Goal: Task Accomplishment & Management: Use online tool/utility

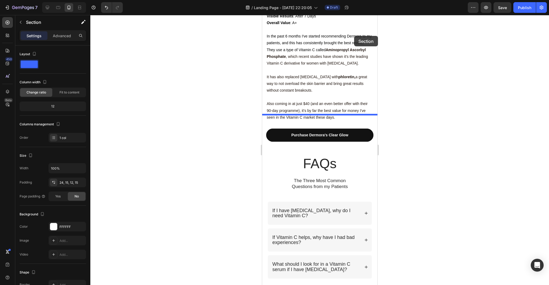
scroll to position [1334, 0]
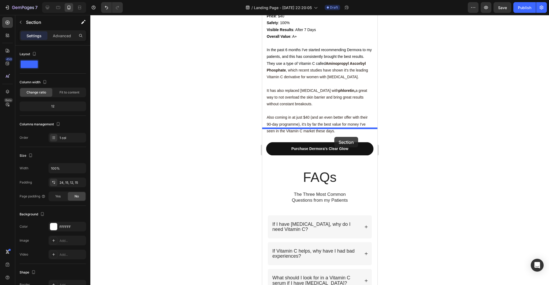
drag, startPoint x: 367, startPoint y: 147, endPoint x: 335, endPoint y: 133, distance: 34.8
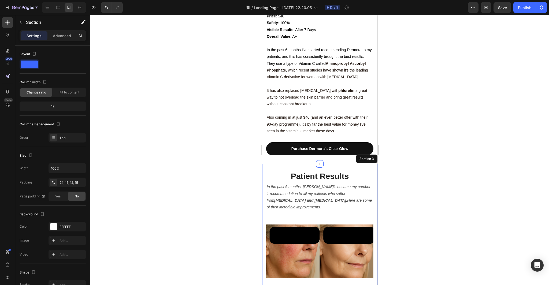
click at [448, 168] on div at bounding box center [319, 150] width 458 height 270
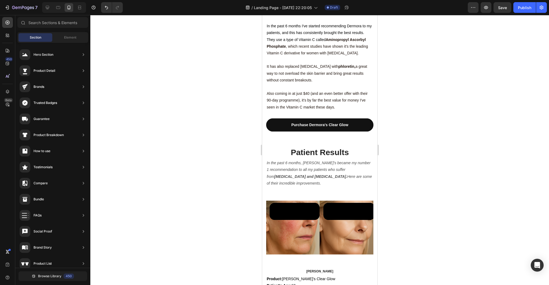
scroll to position [1419, 0]
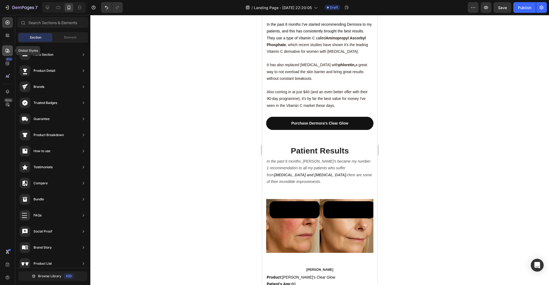
click at [5, 49] on icon at bounding box center [7, 50] width 5 height 5
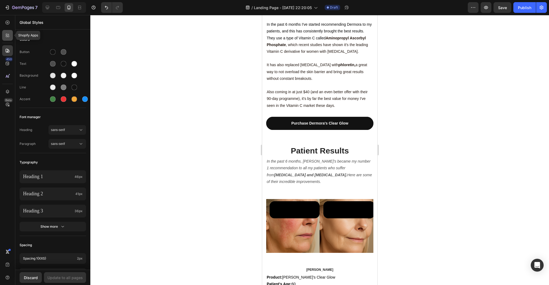
click at [8, 37] on icon at bounding box center [9, 37] width 2 height 2
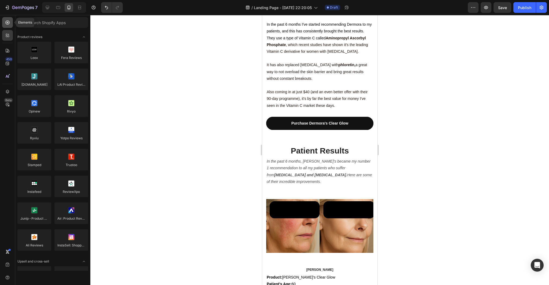
click at [9, 20] on icon at bounding box center [7, 22] width 5 height 5
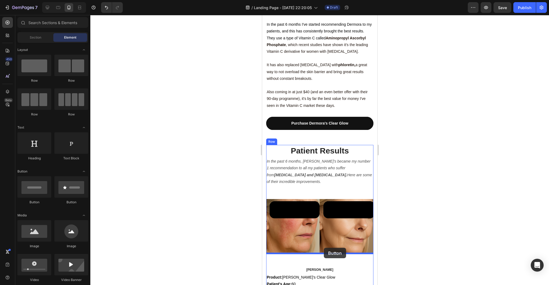
drag, startPoint x: 304, startPoint y: 208, endPoint x: 323, endPoint y: 248, distance: 44.1
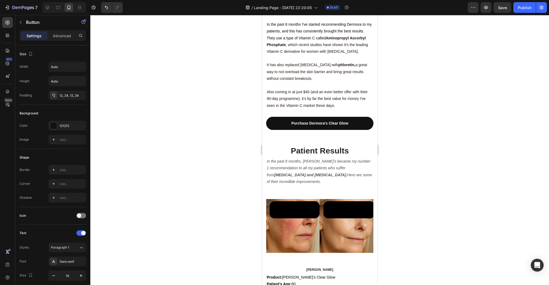
scroll to position [1476, 0]
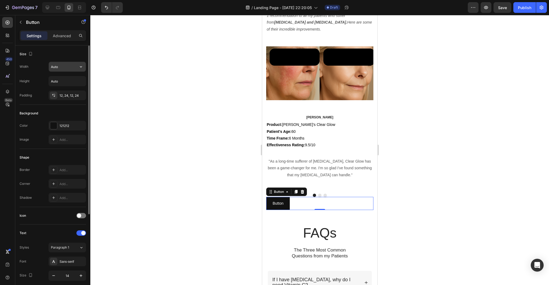
click at [60, 67] on input "Auto" at bounding box center [67, 67] width 37 height 10
click at [81, 66] on icon "button" at bounding box center [80, 66] width 5 height 5
click at [74, 89] on span "100%" at bounding box center [76, 90] width 9 height 5
type input "100%"
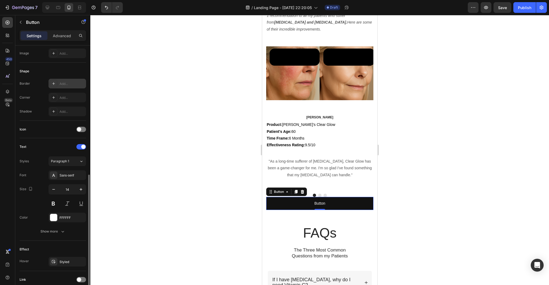
scroll to position [129, 0]
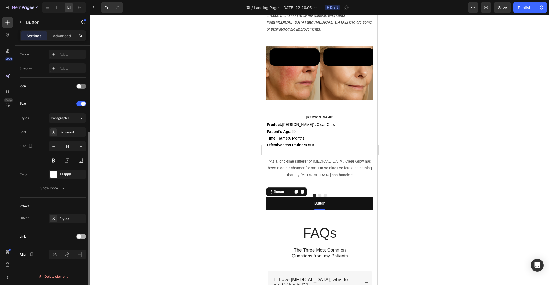
click at [79, 236] on span at bounding box center [79, 236] width 4 height 4
click at [75, 253] on button "Open page" at bounding box center [67, 250] width 38 height 10
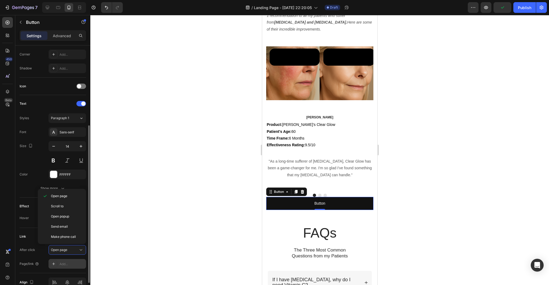
click at [77, 262] on div "Add..." at bounding box center [71, 264] width 25 height 5
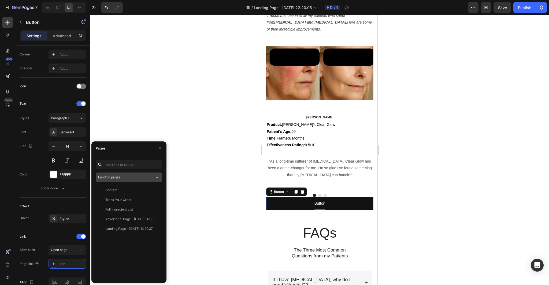
click at [135, 174] on button "Landing pages" at bounding box center [129, 178] width 66 height 10
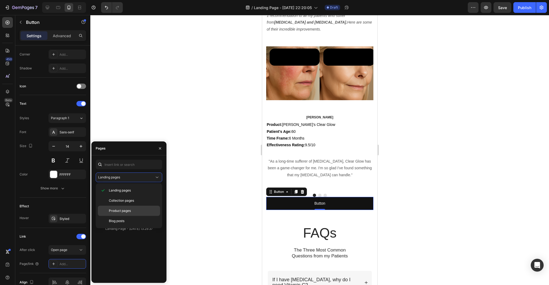
click at [132, 211] on p "Product pages" at bounding box center [133, 210] width 49 height 5
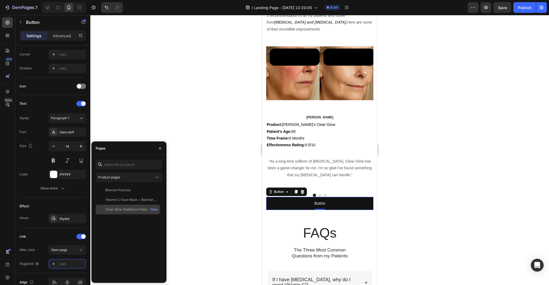
click at [130, 212] on div "Clear Glow Stabilized Vitamin C Serum View" at bounding box center [128, 210] width 64 height 10
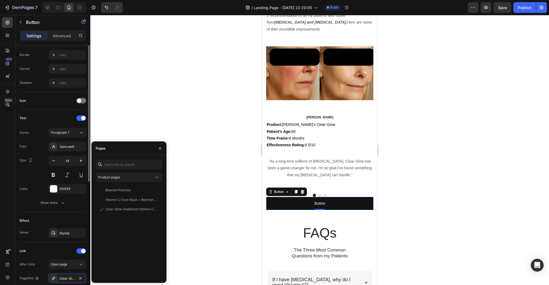
scroll to position [62, 0]
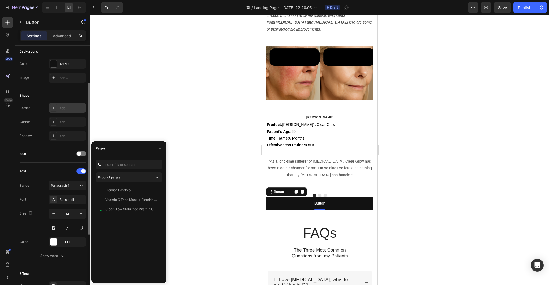
click at [64, 109] on div "Add..." at bounding box center [71, 108] width 25 height 5
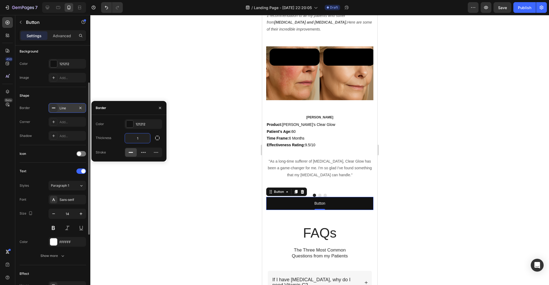
click at [144, 138] on input "1" at bounding box center [137, 138] width 25 height 10
click at [157, 138] on icon "button" at bounding box center [157, 137] width 5 height 5
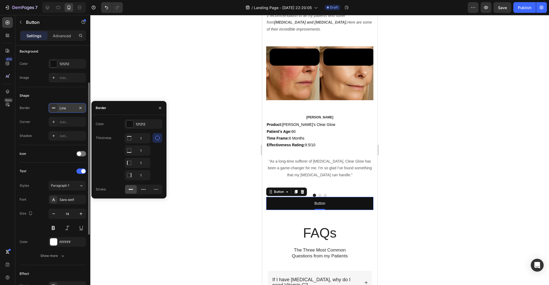
click at [159, 137] on icon "button" at bounding box center [157, 137] width 5 height 5
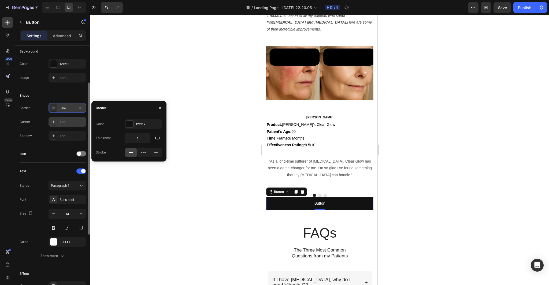
click at [73, 119] on div "Add..." at bounding box center [67, 122] width 38 height 10
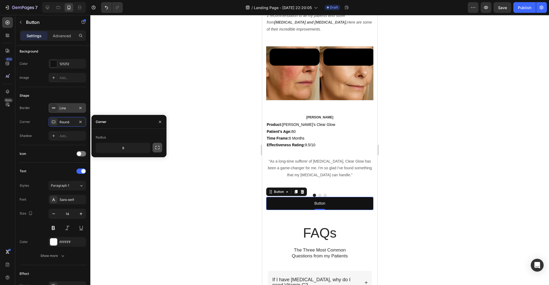
click at [156, 148] on icon "button" at bounding box center [157, 147] width 5 height 5
click at [161, 147] on button "button" at bounding box center [157, 148] width 10 height 10
click at [130, 148] on input "8" at bounding box center [123, 148] width 54 height 10
click at [146, 148] on icon "button" at bounding box center [145, 147] width 5 height 5
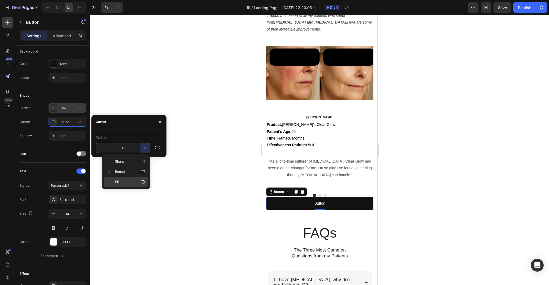
click at [143, 182] on icon at bounding box center [142, 181] width 5 height 5
type input "9999"
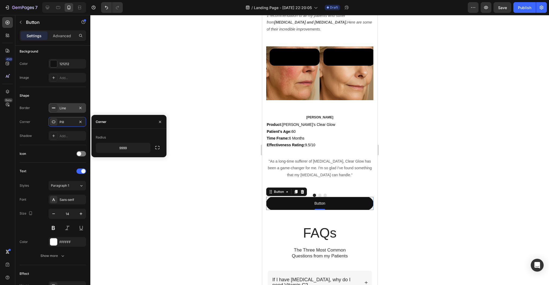
click at [169, 199] on div at bounding box center [319, 150] width 458 height 270
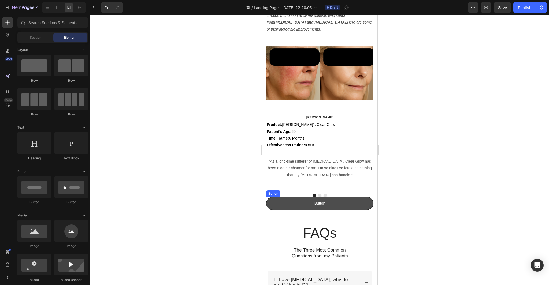
click at [326, 205] on link "Button" at bounding box center [319, 203] width 107 height 13
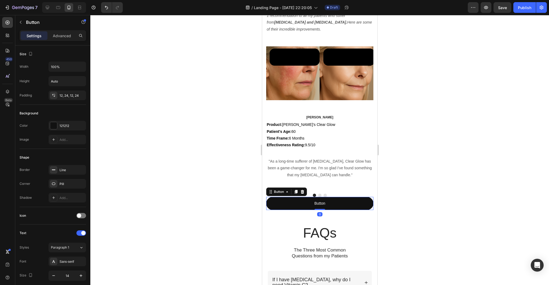
drag, startPoint x: 30, startPoint y: 213, endPoint x: 212, endPoint y: 221, distance: 182.1
click at [212, 221] on div at bounding box center [319, 150] width 458 height 270
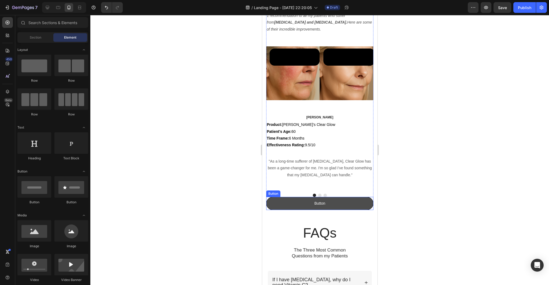
click at [357, 204] on link "Button" at bounding box center [319, 203] width 107 height 13
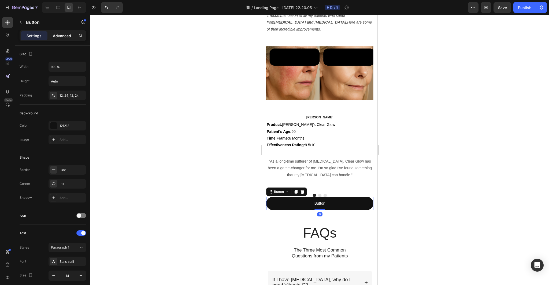
click at [66, 36] on p "Advanced" at bounding box center [62, 36] width 18 height 6
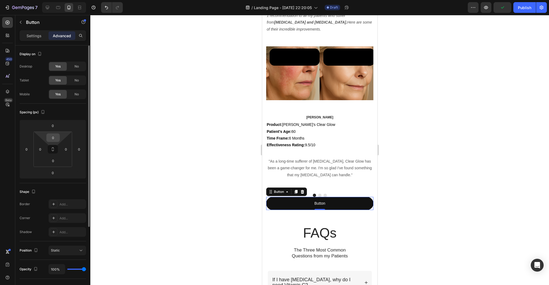
click at [55, 136] on input "0" at bounding box center [53, 138] width 11 height 8
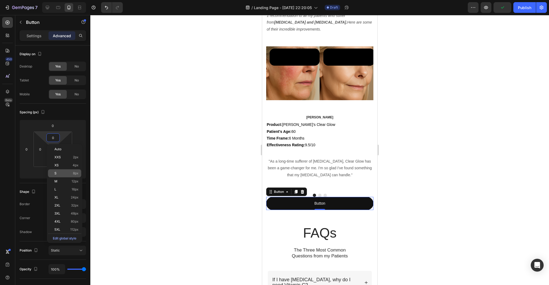
click at [65, 170] on div "S 8px" at bounding box center [64, 173] width 33 height 8
type input "8"
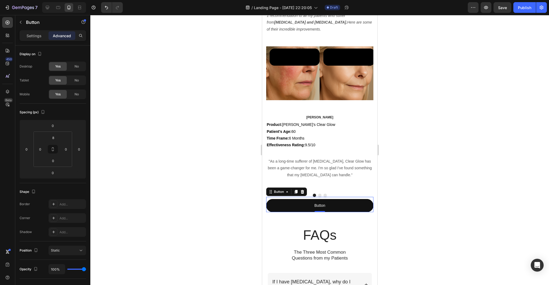
click at [137, 168] on div at bounding box center [319, 150] width 458 height 270
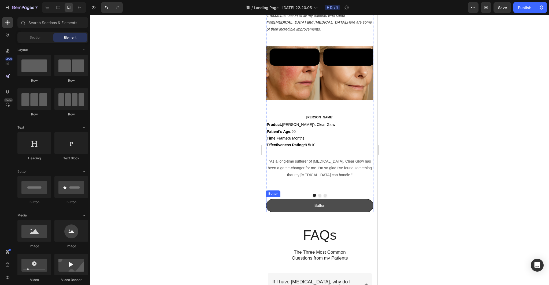
click at [276, 205] on link "Button" at bounding box center [319, 205] width 107 height 13
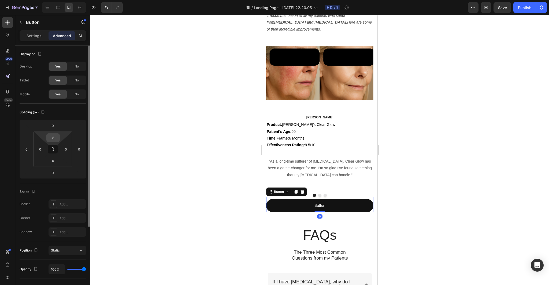
click at [58, 139] on input "8" at bounding box center [53, 138] width 11 height 8
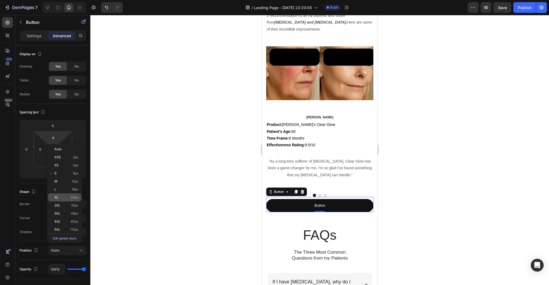
click at [68, 199] on p "XL 24px" at bounding box center [66, 198] width 24 height 4
type input "24"
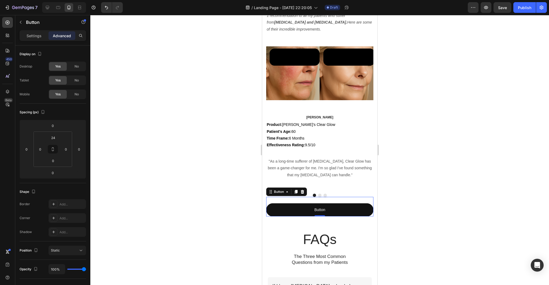
click at [148, 199] on div at bounding box center [319, 150] width 458 height 270
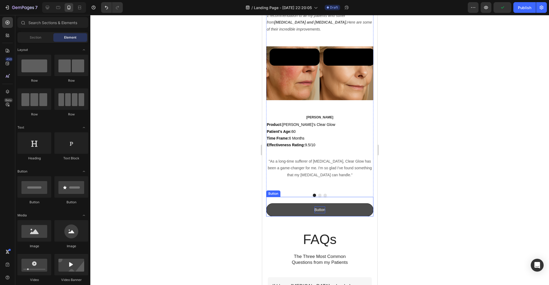
click at [321, 208] on p "Button" at bounding box center [319, 210] width 11 height 7
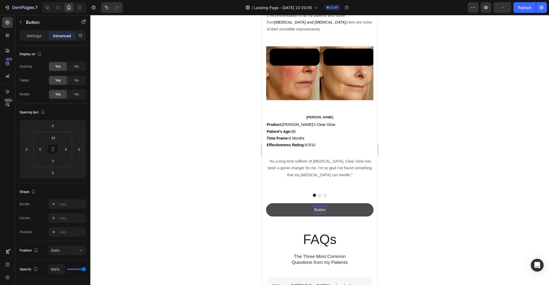
click at [324, 210] on p "Button" at bounding box center [319, 210] width 11 height 7
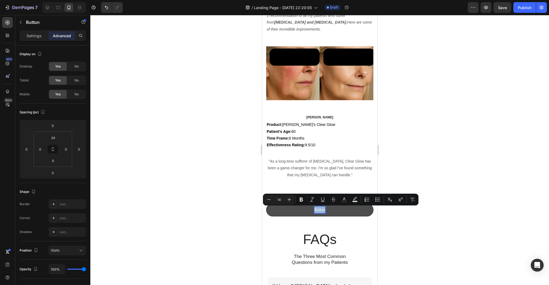
drag, startPoint x: 324, startPoint y: 210, endPoint x: 312, endPoint y: 210, distance: 11.8
click at [312, 210] on link "Button" at bounding box center [319, 209] width 107 height 13
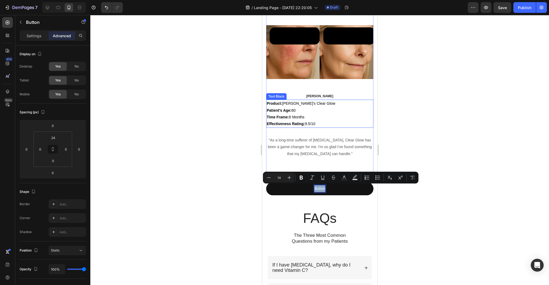
scroll to position [1498, 0]
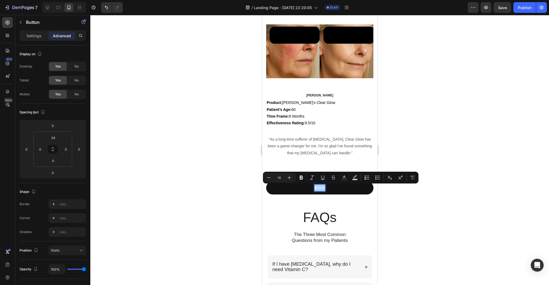
click at [201, 130] on div at bounding box center [319, 150] width 458 height 270
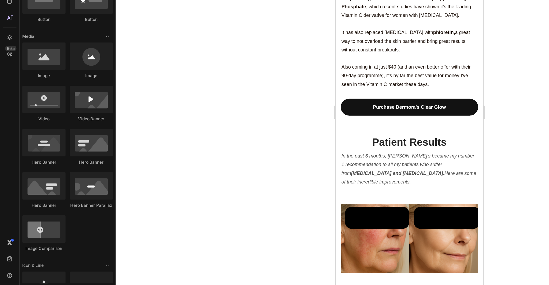
scroll to position [0, 0]
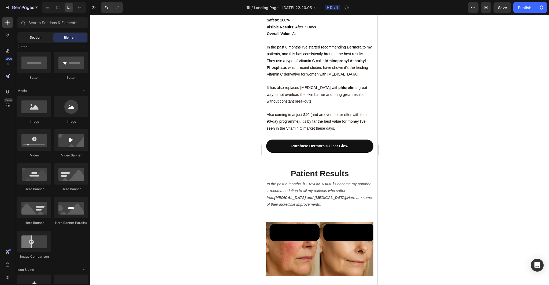
click at [36, 39] on span "Section" at bounding box center [36, 37] width 12 height 5
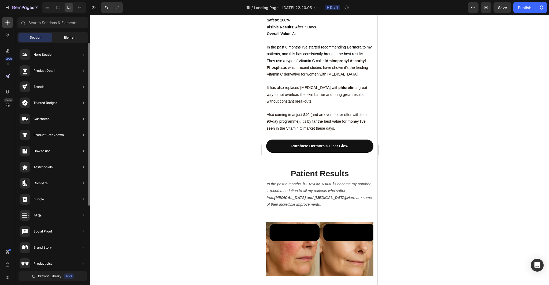
click at [65, 36] on span "Element" at bounding box center [70, 37] width 12 height 5
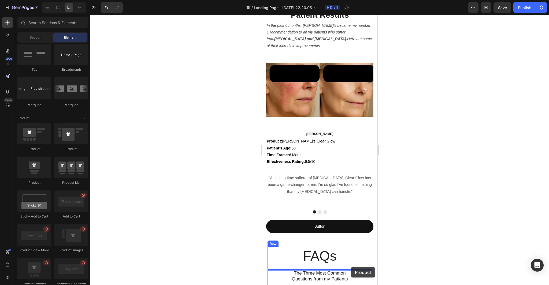
scroll to position [1461, 0]
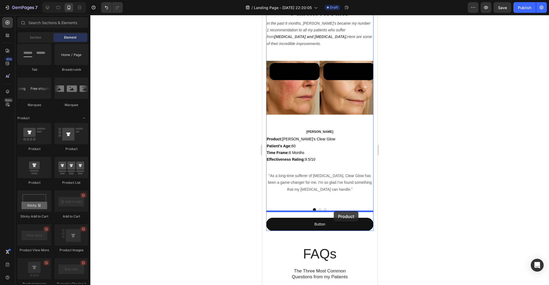
drag, startPoint x: 300, startPoint y: 180, endPoint x: 332, endPoint y: 212, distance: 45.8
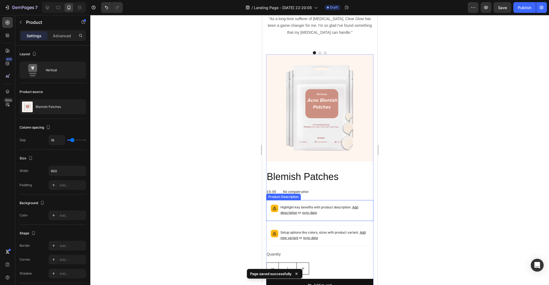
scroll to position [1657, 0]
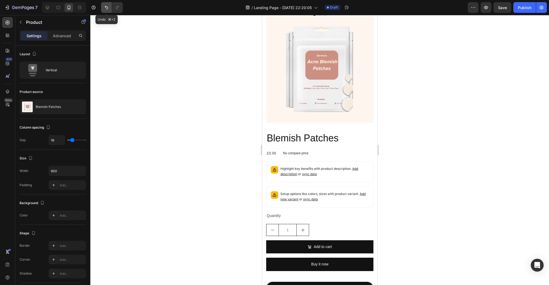
click at [105, 8] on icon "Undo/Redo" at bounding box center [106, 7] width 5 height 5
click at [107, 9] on icon "Undo/Redo" at bounding box center [106, 7] width 5 height 5
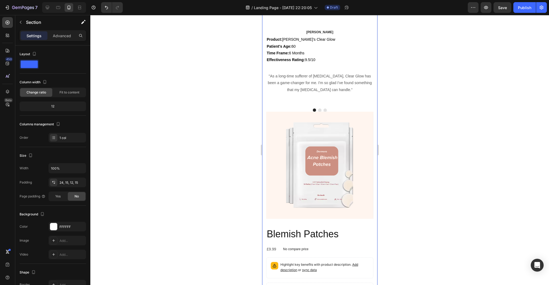
click at [373, 121] on div "Patient Results Heading In the past 6 months, [PERSON_NAME]'s became my number …" at bounding box center [319, 147] width 115 height 493
click at [361, 122] on img at bounding box center [319, 165] width 107 height 107
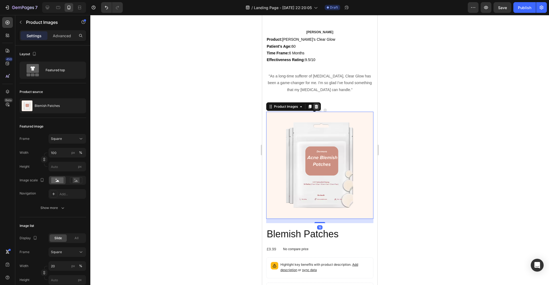
click at [315, 107] on icon at bounding box center [315, 107] width 3 height 4
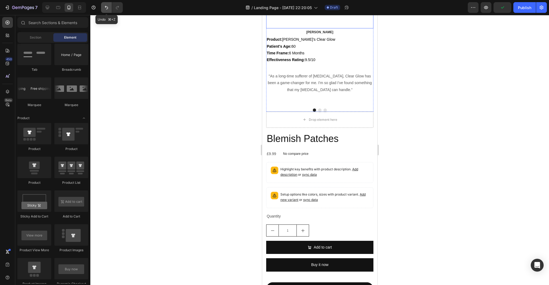
click at [107, 8] on icon "Undo/Redo" at bounding box center [106, 7] width 5 height 5
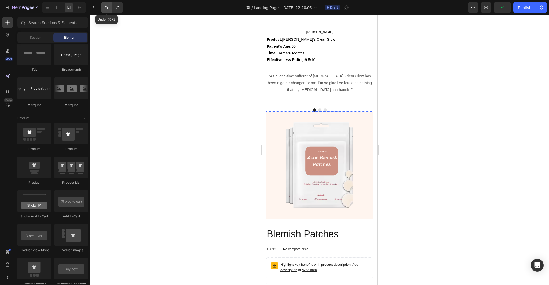
click at [107, 8] on icon "Undo/Redo" at bounding box center [106, 7] width 5 height 5
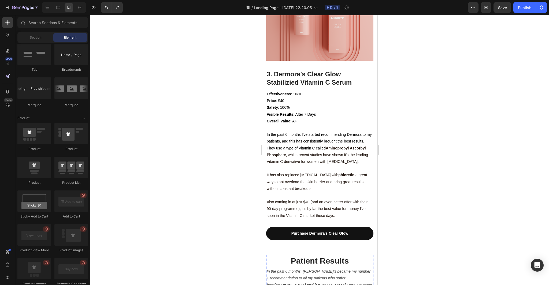
scroll to position [1273, 0]
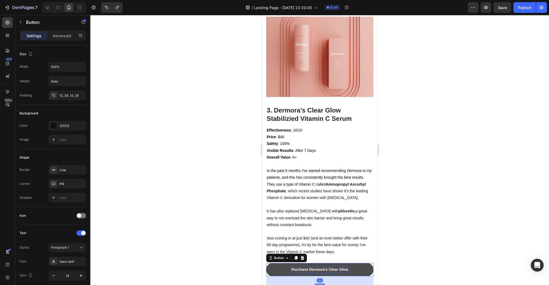
click at [307, 267] on strong "Purchase Dermora's Clear Glow" at bounding box center [319, 269] width 57 height 4
click at [308, 267] on strong "Purchase Dermora's Clear Glow" at bounding box center [319, 269] width 57 height 4
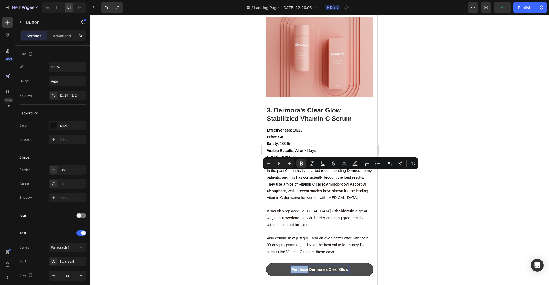
drag, startPoint x: 308, startPoint y: 174, endPoint x: 291, endPoint y: 174, distance: 16.9
click at [291, 267] on strong "Purchase Dermora's Clear Glow" at bounding box center [319, 269] width 57 height 4
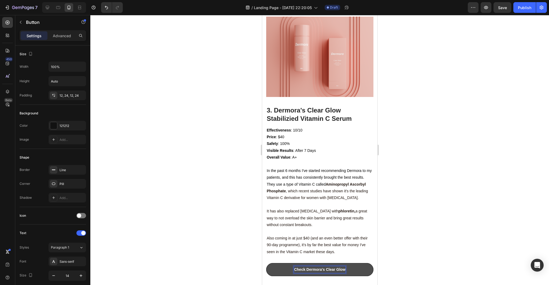
click at [345, 267] on strong "Check Dermora's Clear Glow" at bounding box center [319, 269] width 51 height 4
click at [479, 186] on div at bounding box center [319, 150] width 458 height 270
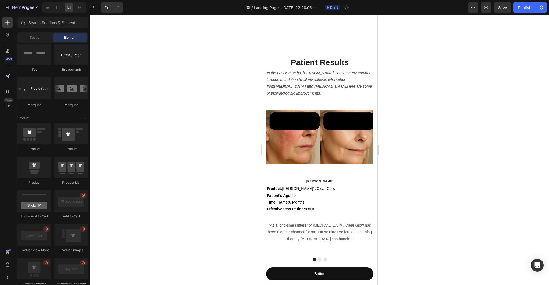
scroll to position [1448, 0]
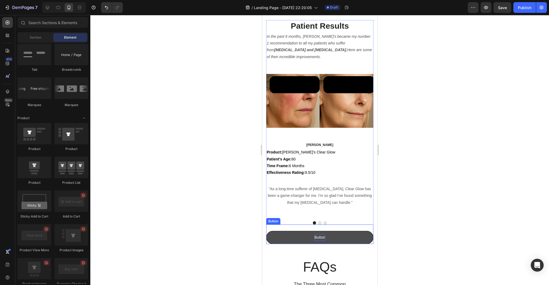
click at [324, 237] on p "Button" at bounding box center [319, 237] width 11 height 7
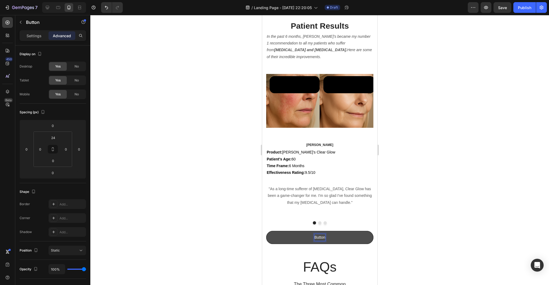
click at [324, 238] on p "Button" at bounding box center [319, 237] width 11 height 7
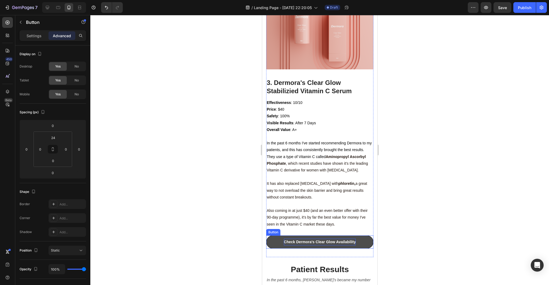
scroll to position [62, 0]
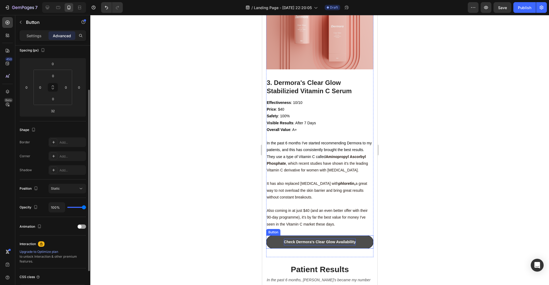
click at [295, 240] on strong "Check Dermora's Clear Glow Availability" at bounding box center [319, 242] width 72 height 4
click at [294, 240] on strong "Check Dermora's Clear Glow Availability" at bounding box center [319, 242] width 72 height 4
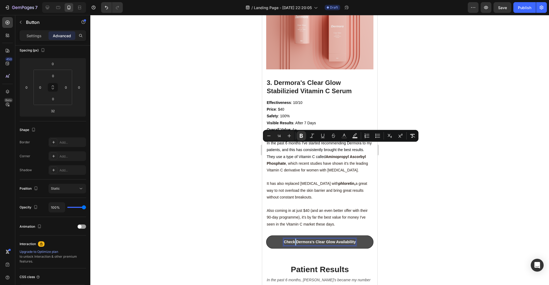
click at [294, 240] on strong "Check Dermora's Clear Glow Availability" at bounding box center [319, 242] width 72 height 4
drag, startPoint x: 335, startPoint y: 147, endPoint x: 295, endPoint y: 147, distance: 39.6
click at [295, 240] on strong "Check Dermora's Clear Glow Availability" at bounding box center [319, 242] width 72 height 4
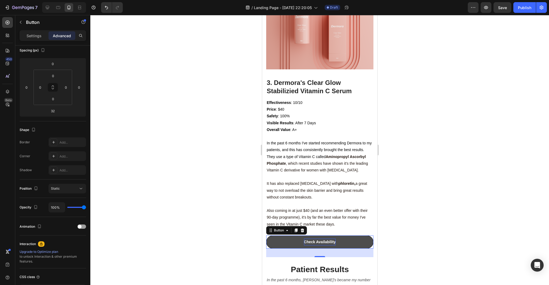
click at [413, 151] on div at bounding box center [319, 150] width 458 height 270
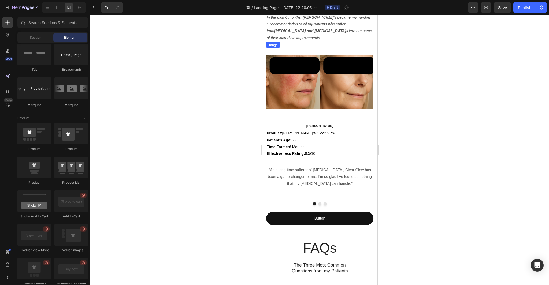
scroll to position [1481, 0]
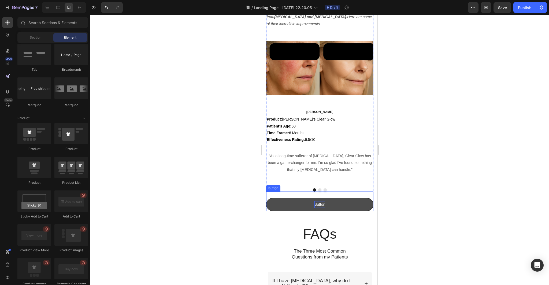
click at [324, 206] on p "Button" at bounding box center [319, 204] width 11 height 7
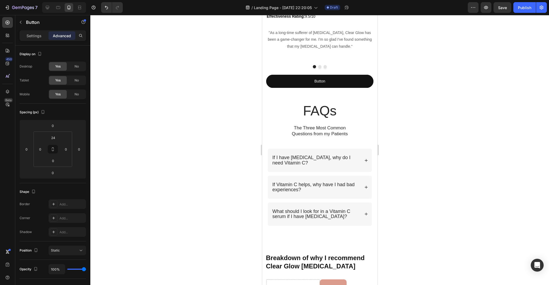
scroll to position [1542, 0]
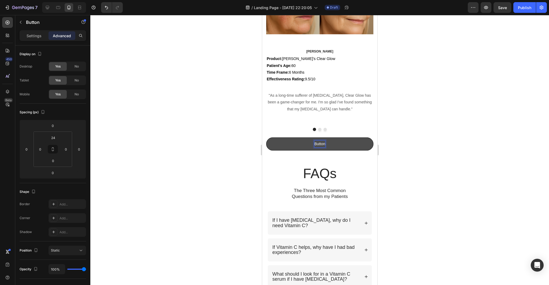
click at [324, 145] on p "Button" at bounding box center [319, 144] width 11 height 7
drag, startPoint x: 324, startPoint y: 144, endPoint x: 313, endPoint y: 144, distance: 11.5
click at [313, 144] on link "Button" at bounding box center [319, 143] width 107 height 13
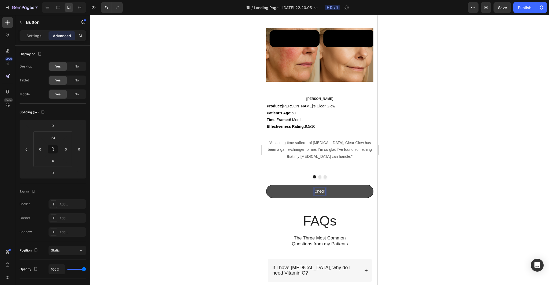
scroll to position [1510, 0]
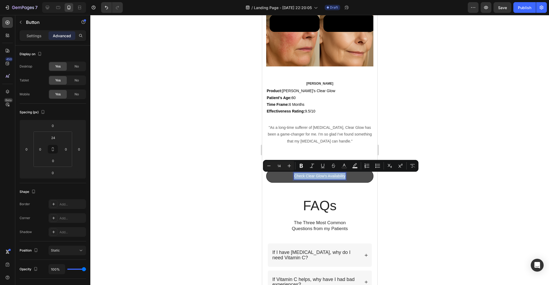
drag, startPoint x: 345, startPoint y: 177, endPoint x: 293, endPoint y: 178, distance: 52.0
click at [293, 178] on link "Check Clear Glow's Availability" at bounding box center [319, 176] width 107 height 13
click at [425, 207] on div at bounding box center [319, 150] width 458 height 270
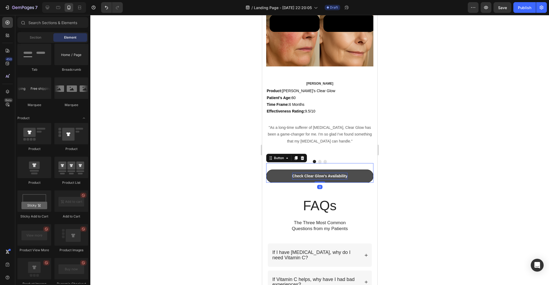
click at [346, 177] on strong "Check Clear Glow's Availability" at bounding box center [319, 176] width 55 height 4
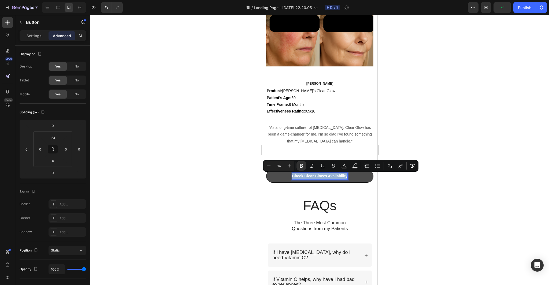
drag, startPoint x: 346, startPoint y: 177, endPoint x: 341, endPoint y: 178, distance: 5.9
click at [341, 178] on strong "Check Clear Glow's Availability" at bounding box center [319, 176] width 55 height 4
click at [414, 92] on div at bounding box center [319, 150] width 458 height 270
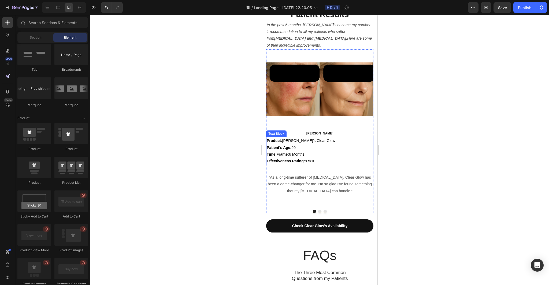
scroll to position [1364, 0]
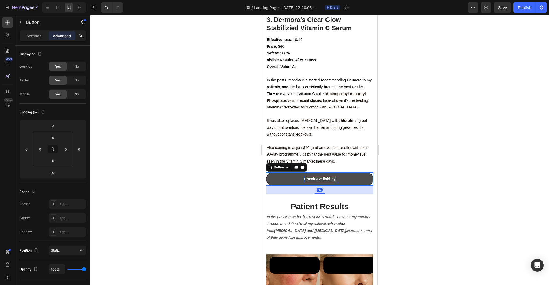
click at [335, 177] on strong "Check Availability" at bounding box center [320, 179] width 32 height 4
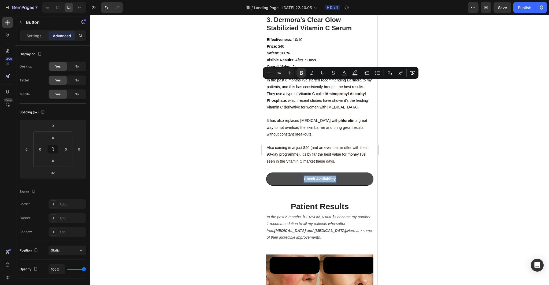
click at [335, 177] on strong "Check Availability" at bounding box center [320, 179] width 32 height 4
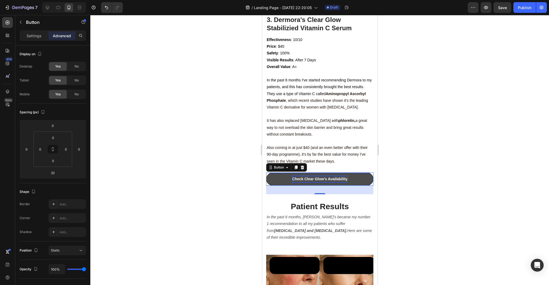
click at [451, 125] on div at bounding box center [319, 150] width 458 height 270
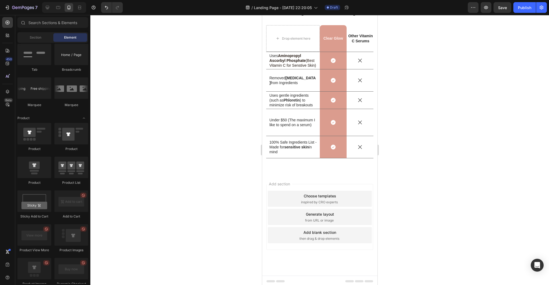
scroll to position [1921, 0]
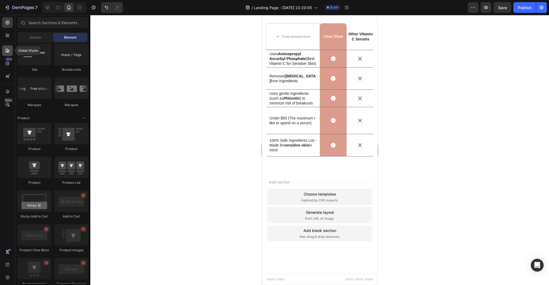
click at [6, 51] on icon at bounding box center [8, 51] width 4 height 4
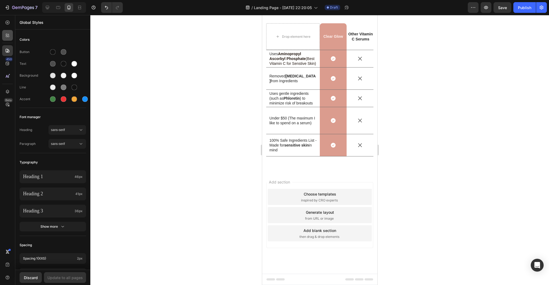
click at [6, 35] on icon at bounding box center [7, 35] width 5 height 5
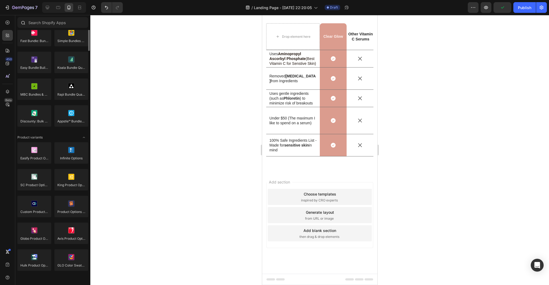
scroll to position [420, 0]
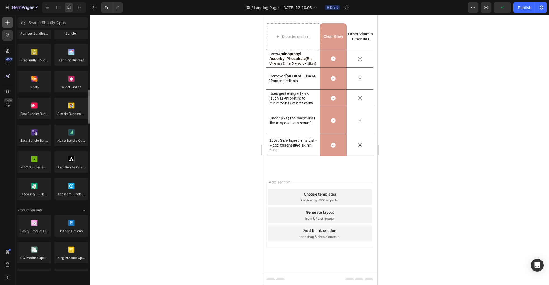
click at [9, 20] on icon at bounding box center [7, 22] width 5 height 5
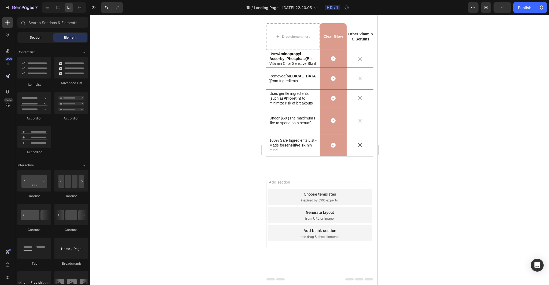
click at [38, 37] on span "Section" at bounding box center [36, 37] width 12 height 5
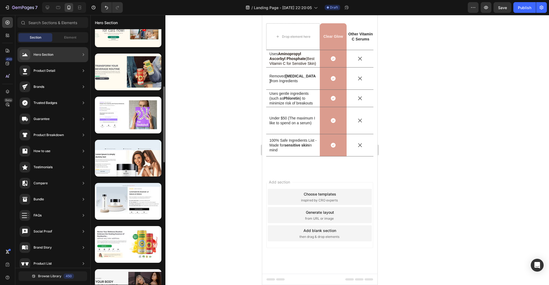
scroll to position [246, 0]
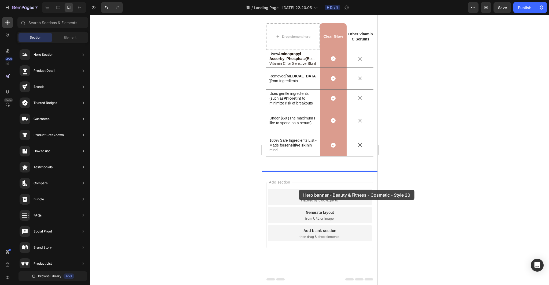
drag, startPoint x: 394, startPoint y: 168, endPoint x: 300, endPoint y: 186, distance: 96.3
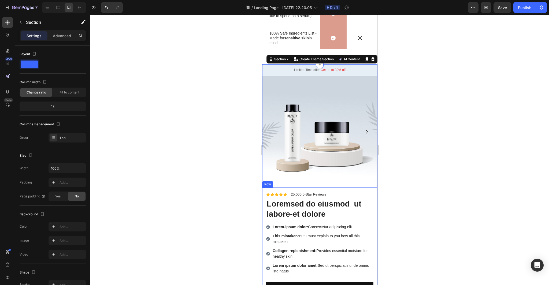
scroll to position [2003, 0]
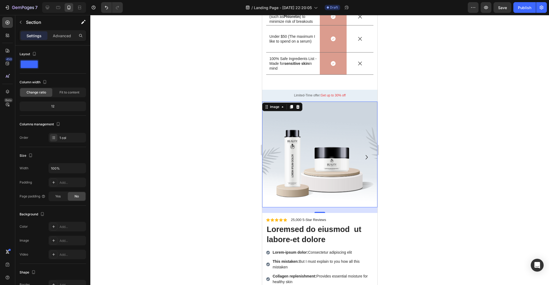
click at [341, 163] on img at bounding box center [319, 155] width 115 height 106
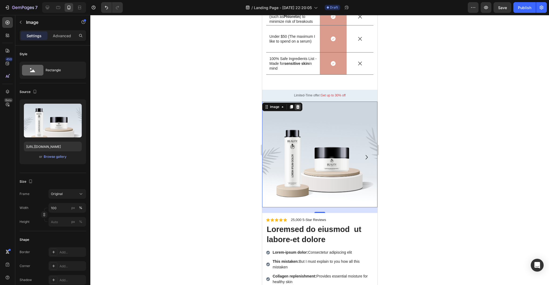
click at [298, 106] on icon at bounding box center [297, 107] width 3 height 4
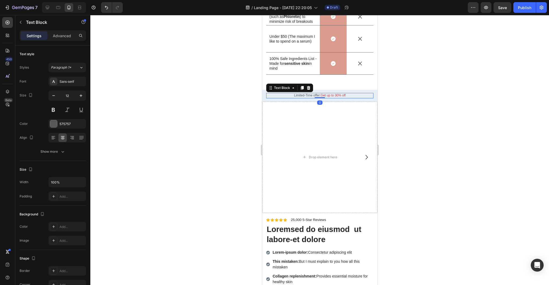
click at [362, 96] on p "Limited-Time offer: Get up to 30% off" at bounding box center [319, 95] width 106 height 4
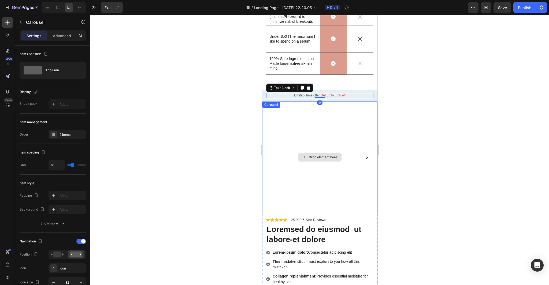
click at [356, 141] on div "Drop element here" at bounding box center [319, 157] width 115 height 111
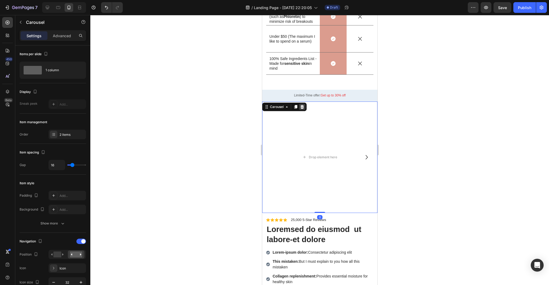
click at [302, 107] on icon at bounding box center [302, 107] width 4 height 4
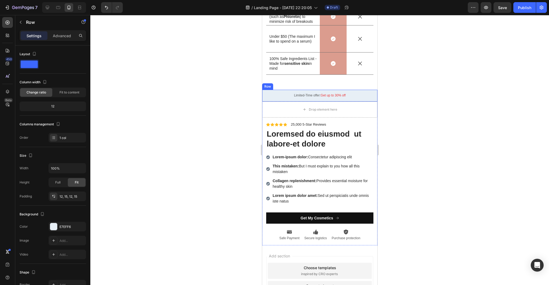
click at [374, 96] on div "Limited-Time offer: Get up to 30% off Text Block Row" at bounding box center [319, 96] width 115 height 12
click at [295, 84] on icon at bounding box center [294, 85] width 3 height 4
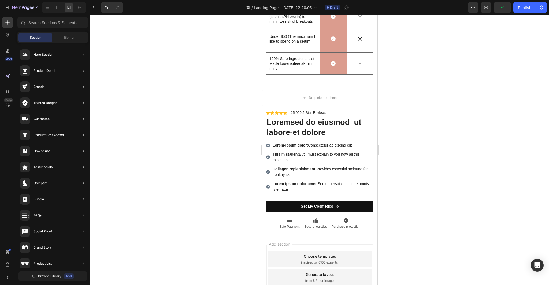
click at [428, 131] on div at bounding box center [319, 150] width 458 height 270
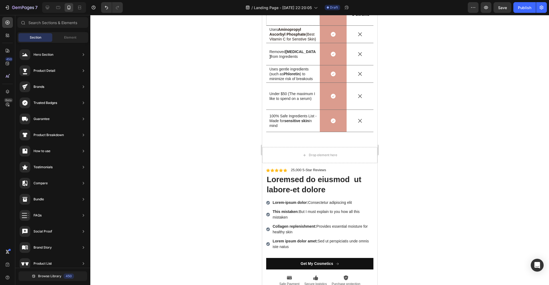
scroll to position [1955, 0]
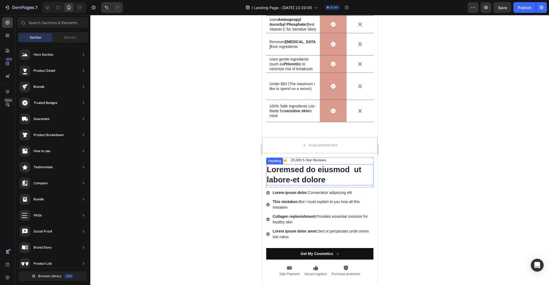
click at [325, 181] on h2 "Loremsed do eiusmod ut labore-et dolore" at bounding box center [319, 174] width 107 height 21
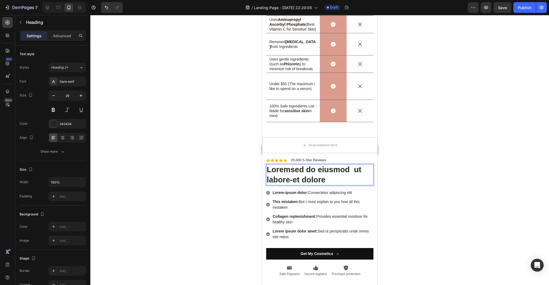
click at [330, 181] on h2 "Loremsed do eiusmod ut labore-et dolore" at bounding box center [319, 174] width 107 height 21
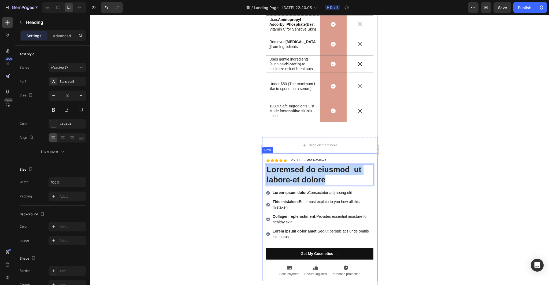
drag, startPoint x: 330, startPoint y: 181, endPoint x: 264, endPoint y: 170, distance: 66.8
click at [264, 170] on div "Icon Icon Icon Icon Icon Icon List 25,000 5-Star Reviews Text Block Row Loremse…" at bounding box center [319, 217] width 115 height 128
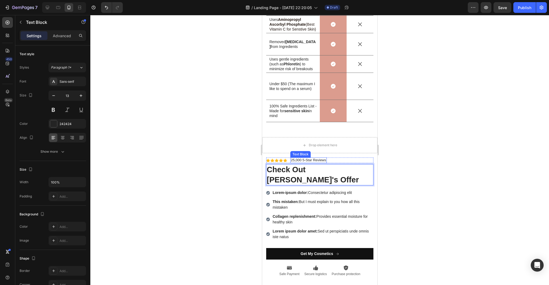
click at [300, 162] on p "25,000 5-Star Reviews" at bounding box center [307, 160] width 35 height 5
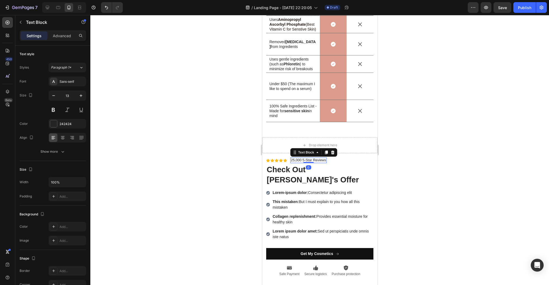
click at [301, 161] on p "25,000 5-Star Reviews" at bounding box center [307, 160] width 35 height 5
drag, startPoint x: 301, startPoint y: 161, endPoint x: 291, endPoint y: 161, distance: 10.2
click at [291, 161] on p "25,000 5-Star Reviews" at bounding box center [307, 160] width 35 height 5
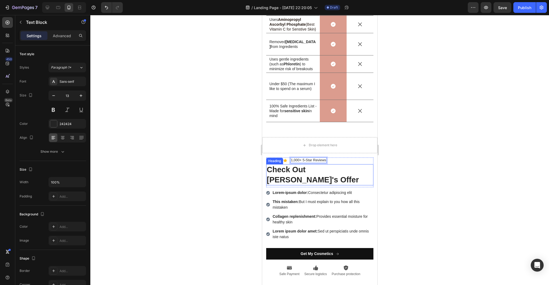
click at [419, 196] on div at bounding box center [319, 150] width 458 height 270
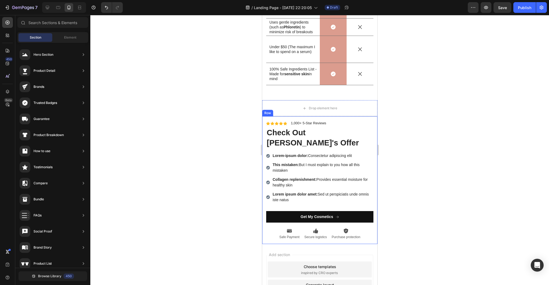
scroll to position [1998, 0]
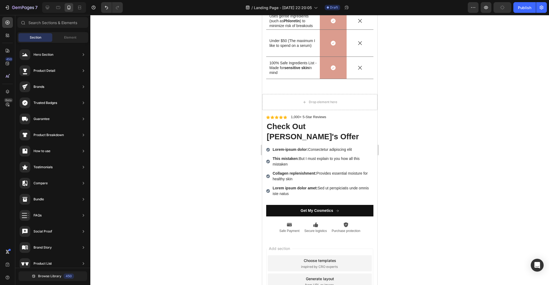
click at [465, 148] on div at bounding box center [319, 150] width 458 height 270
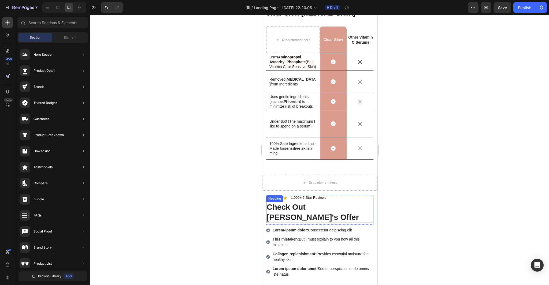
scroll to position [1923, 0]
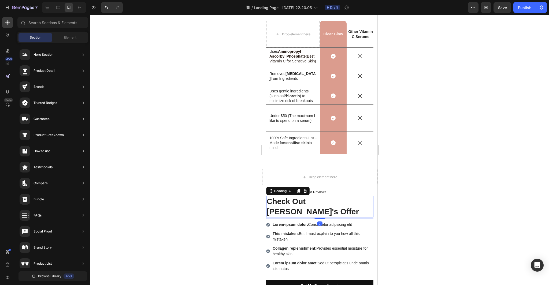
click at [366, 201] on p "Check Out [PERSON_NAME]'s Offer" at bounding box center [319, 207] width 106 height 20
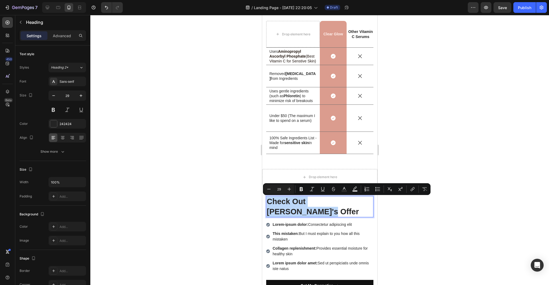
drag, startPoint x: 366, startPoint y: 201, endPoint x: 329, endPoint y: 201, distance: 37.2
click at [326, 201] on p "Check Out [PERSON_NAME]'s Offer" at bounding box center [319, 207] width 106 height 20
click at [364, 202] on p "Check Out [PERSON_NAME]'s Offer" at bounding box center [319, 207] width 106 height 20
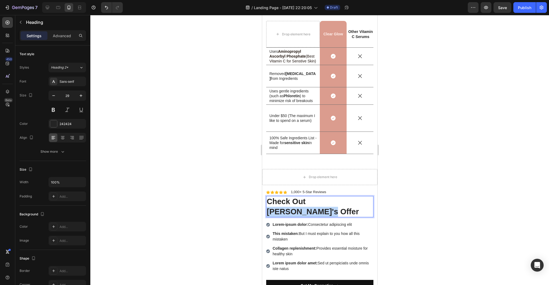
drag, startPoint x: 367, startPoint y: 202, endPoint x: 307, endPoint y: 201, distance: 60.0
click at [307, 201] on p "Check Out [PERSON_NAME]'s Offer" at bounding box center [319, 207] width 106 height 20
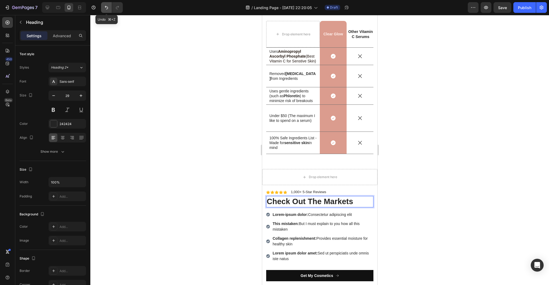
click at [104, 6] on icon "Undo/Redo" at bounding box center [106, 7] width 5 height 5
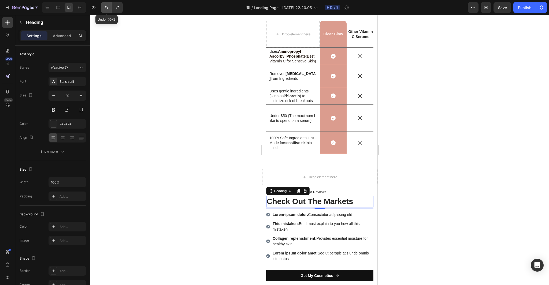
click at [104, 6] on icon "Undo/Redo" at bounding box center [106, 7] width 5 height 5
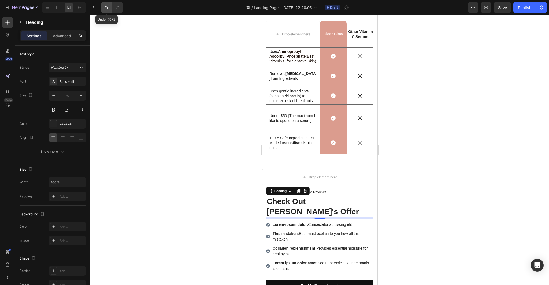
click at [104, 6] on icon "Undo/Redo" at bounding box center [106, 7] width 5 height 5
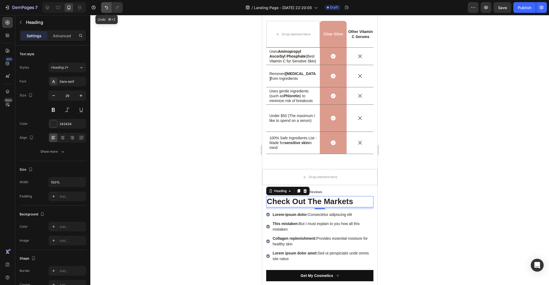
click at [104, 6] on icon "Undo/Redo" at bounding box center [106, 7] width 5 height 5
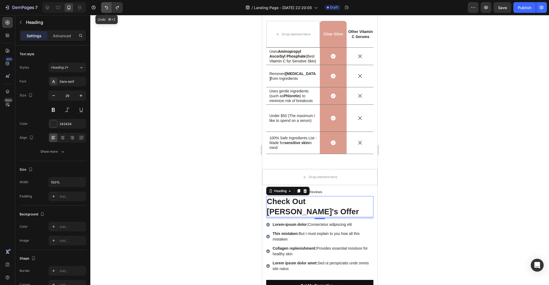
click at [104, 6] on icon "Undo/Redo" at bounding box center [106, 7] width 5 height 5
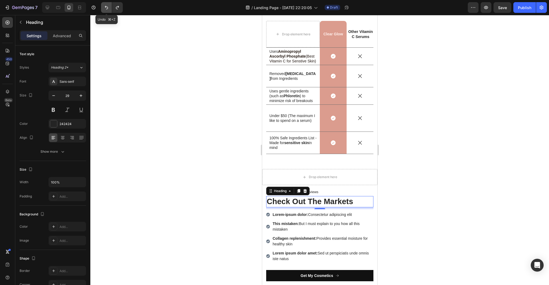
click at [104, 6] on icon "Undo/Redo" at bounding box center [106, 7] width 5 height 5
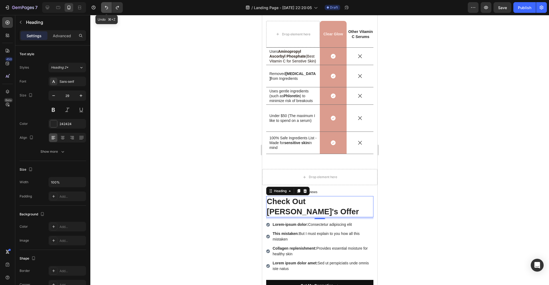
click at [104, 6] on icon "Undo/Redo" at bounding box center [106, 7] width 5 height 5
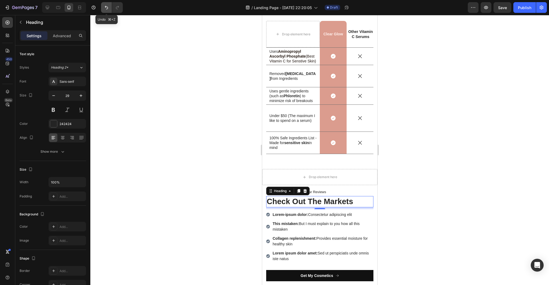
click at [104, 6] on icon "Undo/Redo" at bounding box center [106, 7] width 5 height 5
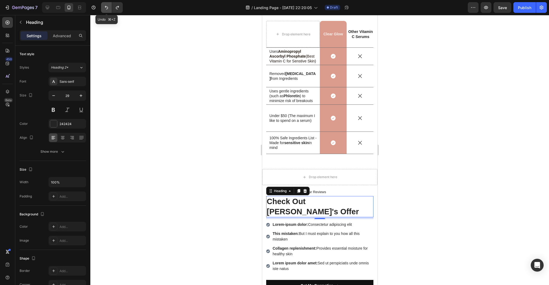
click at [104, 6] on icon "Undo/Redo" at bounding box center [106, 7] width 5 height 5
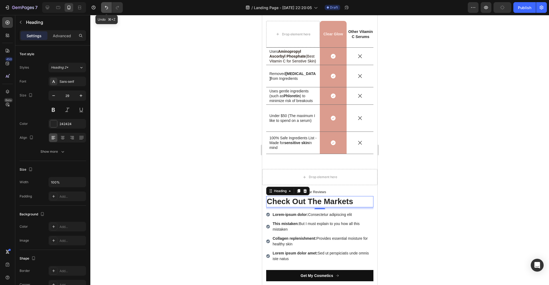
click at [104, 6] on icon "Undo/Redo" at bounding box center [106, 7] width 5 height 5
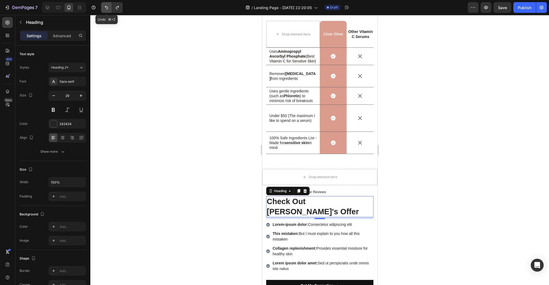
click at [104, 6] on icon "Undo/Redo" at bounding box center [106, 7] width 5 height 5
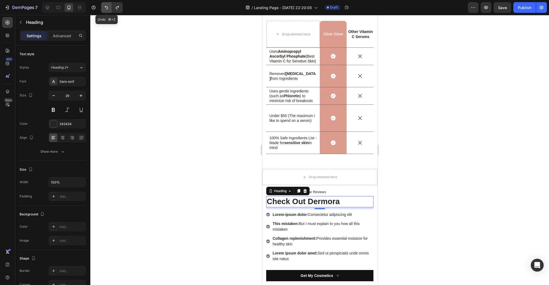
click at [104, 6] on icon "Undo/Redo" at bounding box center [106, 7] width 5 height 5
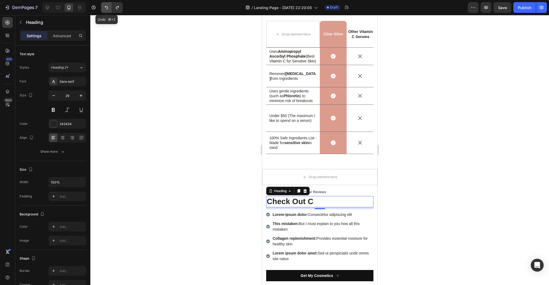
click at [104, 6] on icon "Undo/Redo" at bounding box center [106, 7] width 5 height 5
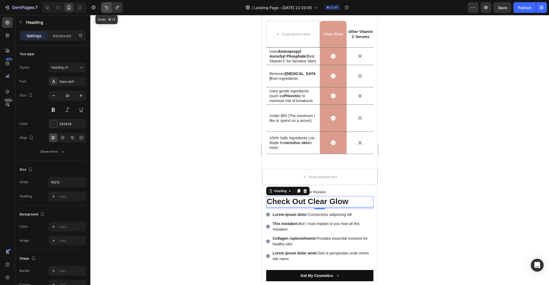
click at [104, 6] on icon "Undo/Redo" at bounding box center [106, 7] width 5 height 5
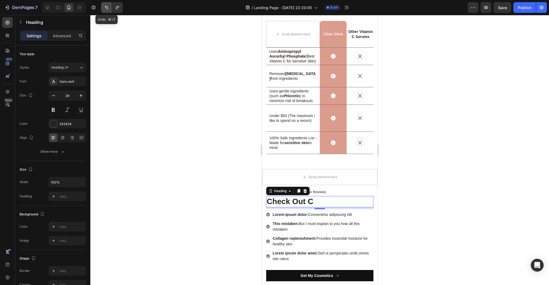
click at [104, 6] on icon "Undo/Redo" at bounding box center [106, 7] width 5 height 5
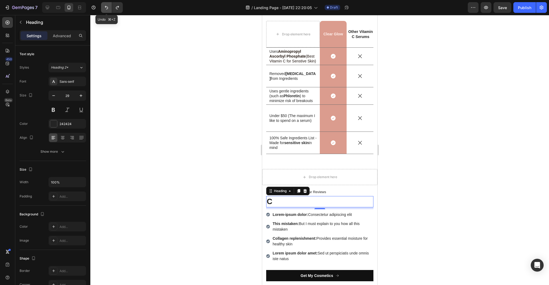
click at [104, 6] on icon "Undo/Redo" at bounding box center [106, 7] width 5 height 5
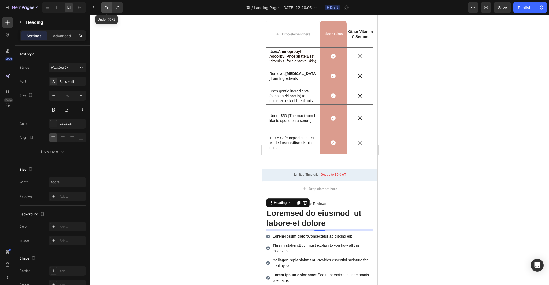
click at [104, 6] on icon "Undo/Redo" at bounding box center [106, 7] width 5 height 5
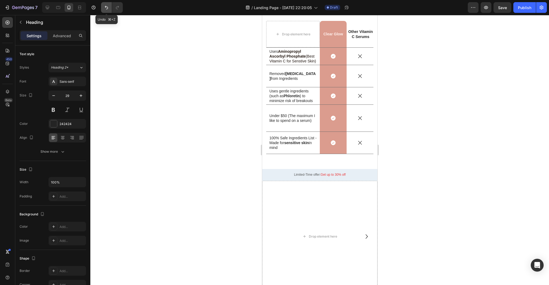
click at [104, 6] on icon "Undo/Redo" at bounding box center [106, 7] width 5 height 5
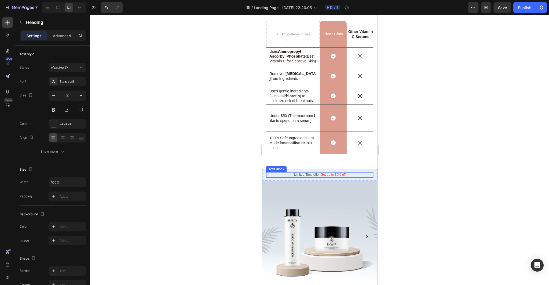
click at [360, 173] on p "Limited-Time offer: Get up to 30% off" at bounding box center [319, 175] width 106 height 4
click at [375, 173] on div "Limited-Time offer: Get up to 30% off Text Block Row 0" at bounding box center [319, 175] width 115 height 12
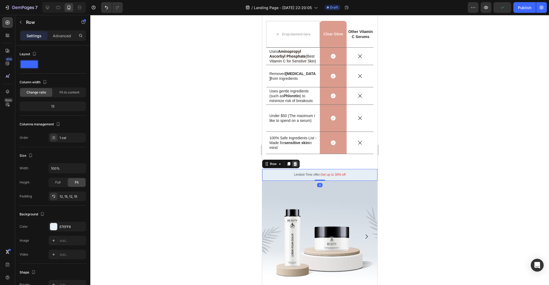
click at [294, 163] on icon at bounding box center [294, 164] width 3 height 4
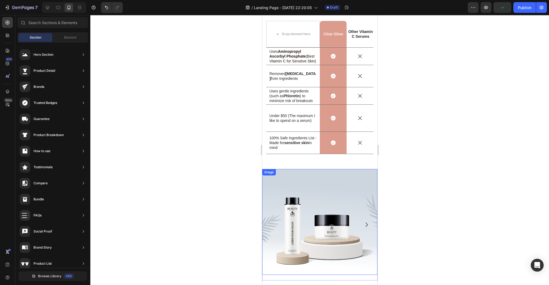
scroll to position [2027, 0]
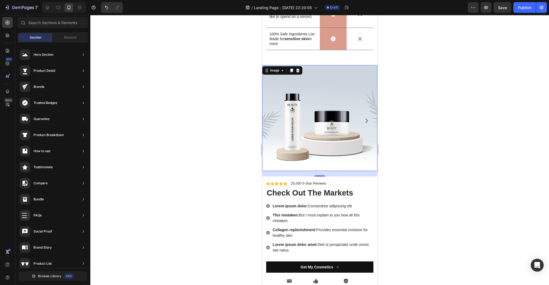
click at [336, 126] on img at bounding box center [319, 118] width 115 height 106
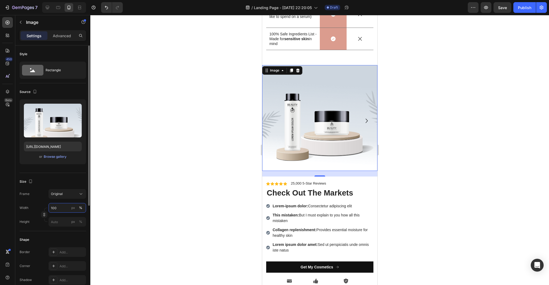
click at [65, 209] on input "100" at bounding box center [67, 208] width 38 height 10
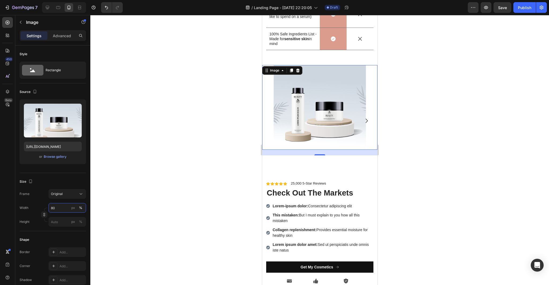
type input "80"
click at [151, 201] on div at bounding box center [319, 150] width 458 height 270
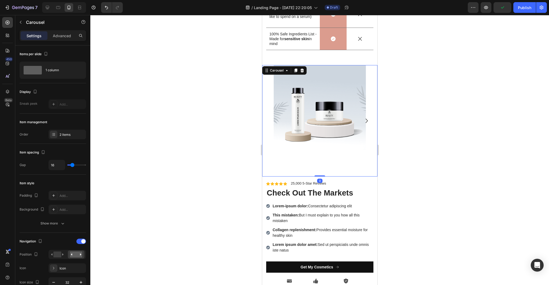
click at [303, 162] on div "Image" at bounding box center [319, 120] width 115 height 111
click at [60, 35] on p "Advanced" at bounding box center [62, 36] width 18 height 6
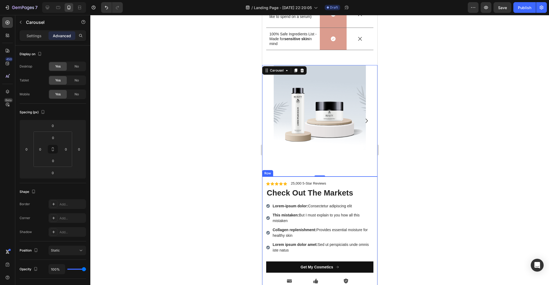
click at [203, 181] on div at bounding box center [319, 150] width 458 height 270
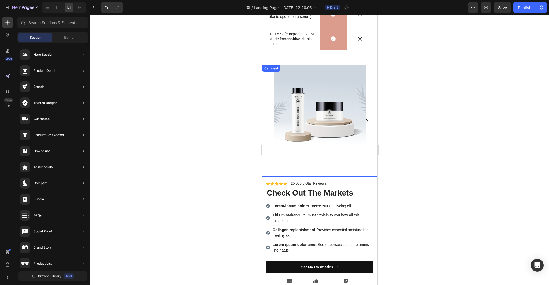
click at [306, 169] on div "Image" at bounding box center [319, 120] width 115 height 111
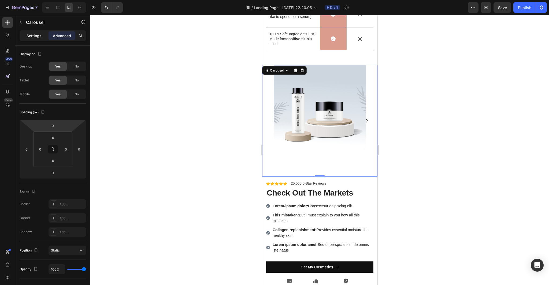
click at [40, 36] on p "Settings" at bounding box center [34, 36] width 15 height 6
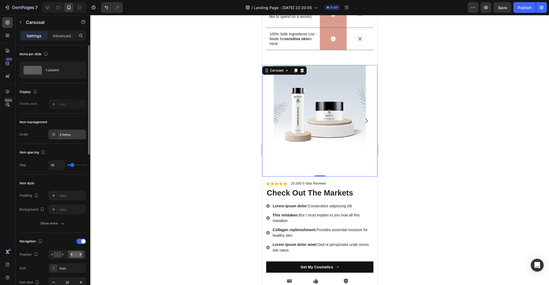
click at [72, 135] on div "2 items" at bounding box center [71, 134] width 25 height 5
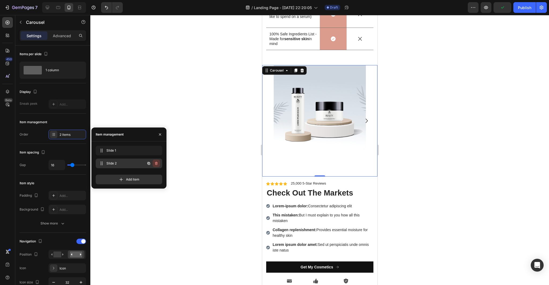
click at [156, 164] on icon "button" at bounding box center [156, 163] width 4 height 4
click at [156, 164] on div "Delete" at bounding box center [153, 163] width 10 height 5
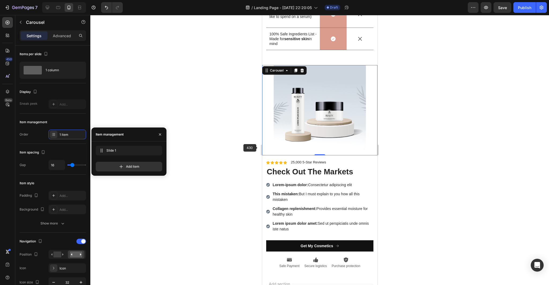
click at [216, 151] on div at bounding box center [319, 150] width 458 height 270
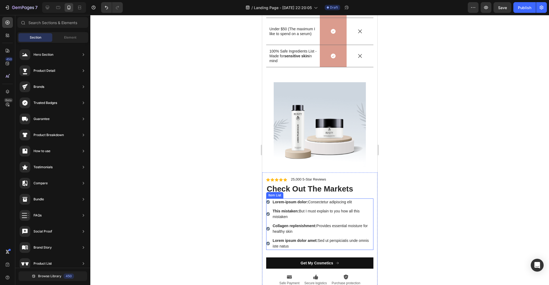
scroll to position [2014, 0]
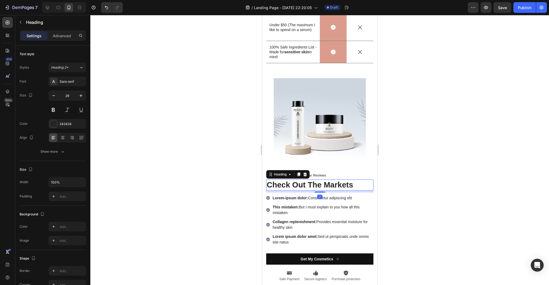
click at [358, 184] on h2 "Check Out The Markets" at bounding box center [319, 184] width 107 height 11
click at [358, 185] on h2 "Check Out The Markets" at bounding box center [319, 184] width 107 height 11
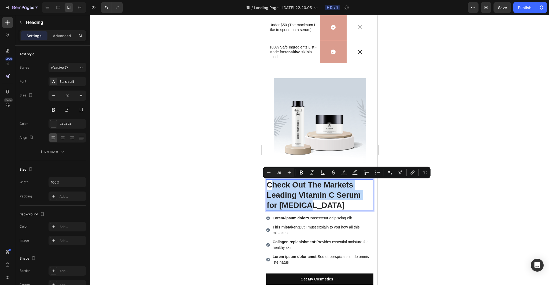
drag, startPoint x: 316, startPoint y: 203, endPoint x: 270, endPoint y: 188, distance: 48.5
click at [270, 188] on p "Check Out The Markets Leading Vitamin C Serum for [MEDICAL_DATA]" at bounding box center [319, 195] width 106 height 30
click at [297, 194] on p "Check Out The Markets Leading Vitamin C Serum for [MEDICAL_DATA]" at bounding box center [319, 195] width 106 height 30
click at [319, 208] on p "Check Out The Markets Leading Vitamin C Serum for [MEDICAL_DATA]" at bounding box center [319, 195] width 106 height 30
click at [309, 206] on p "Check Out The Markets Leading Vitamin C Serum for [MEDICAL_DATA]" at bounding box center [319, 195] width 106 height 30
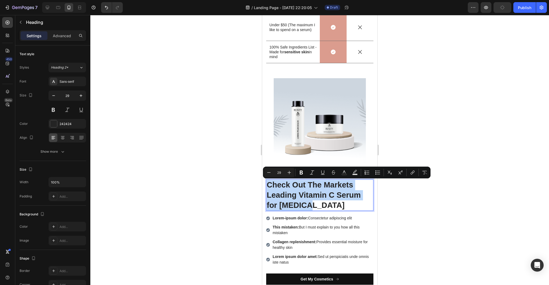
drag, startPoint x: 314, startPoint y: 207, endPoint x: 267, endPoint y: 182, distance: 53.2
click at [267, 182] on p "Check Out The Markets Leading Vitamin C Serum for [MEDICAL_DATA]" at bounding box center [319, 195] width 106 height 30
click at [269, 171] on icon "Editor contextual toolbar" at bounding box center [268, 172] width 5 height 5
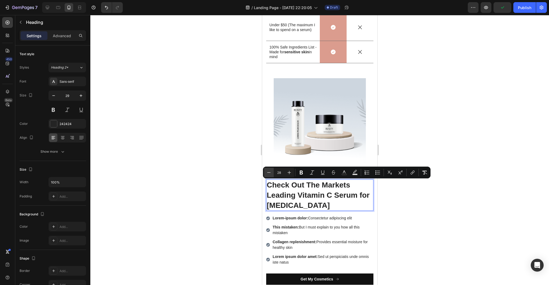
click at [269, 171] on icon "Editor contextual toolbar" at bounding box center [268, 172] width 5 height 5
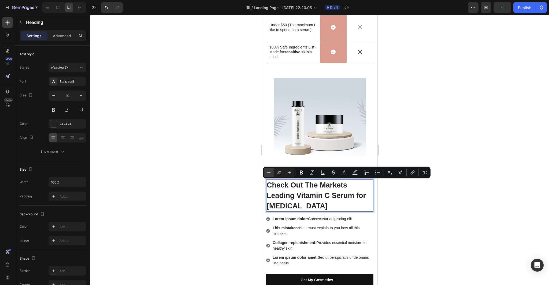
click at [269, 171] on icon "Editor contextual toolbar" at bounding box center [268, 172] width 5 height 5
type input "26"
click at [426, 213] on div at bounding box center [319, 150] width 458 height 270
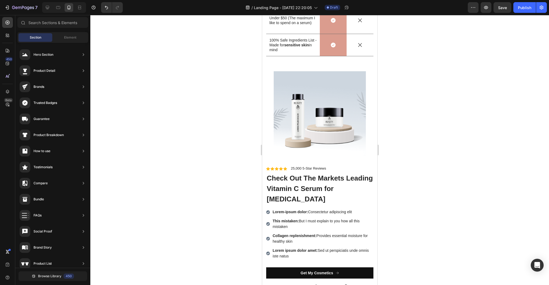
scroll to position [2039, 0]
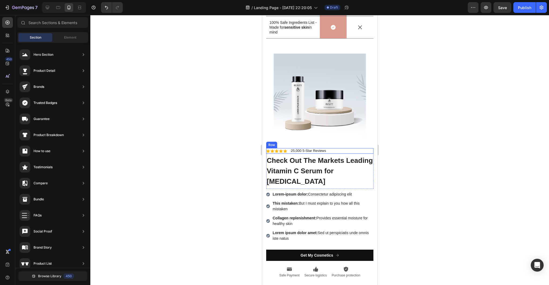
click at [327, 150] on div "Icon Icon Icon Icon Icon Icon List 25,000 5-Star Reviews Text Block Row" at bounding box center [319, 151] width 107 height 6
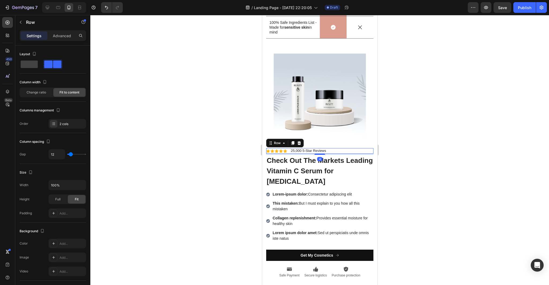
click at [327, 150] on div "Icon Icon Icon Icon Icon Icon List 25,000 5-Star Reviews Text Block Row 4" at bounding box center [319, 151] width 107 height 6
click at [325, 151] on p "25,000 5-Star Reviews" at bounding box center [307, 151] width 35 height 5
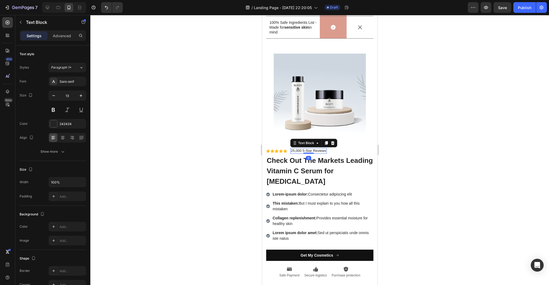
click at [325, 151] on p "25,000 5-Star Reviews" at bounding box center [307, 151] width 35 height 5
click at [335, 151] on div "Icon Icon Icon Icon Icon Icon List 25,000 5-Star Reviews Text Block Row 4" at bounding box center [319, 151] width 107 height 6
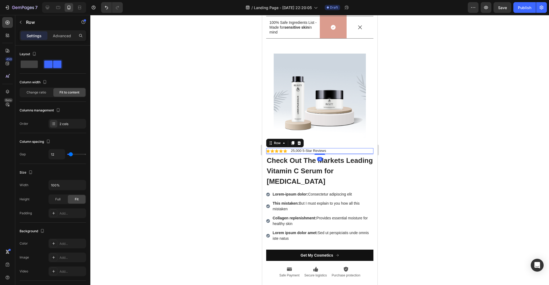
click at [331, 151] on div "Icon Icon Icon Icon Icon Icon List 25,000 5-Star Reviews Text Block Row 4" at bounding box center [319, 151] width 107 height 6
click at [325, 151] on p "25,000 5-Star Reviews" at bounding box center [307, 151] width 35 height 5
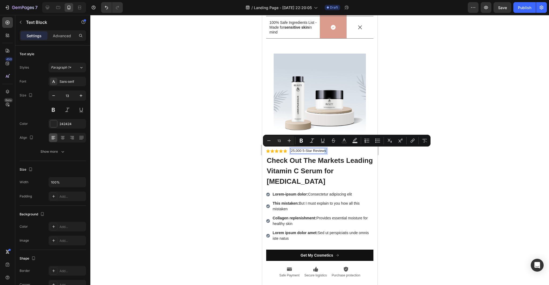
click at [324, 151] on p "25,000 5-Star Reviews" at bounding box center [307, 151] width 35 height 5
drag, startPoint x: 325, startPoint y: 151, endPoint x: 290, endPoint y: 152, distance: 35.6
click at [290, 152] on div "25,000 5-Star Reviews" at bounding box center [308, 151] width 36 height 6
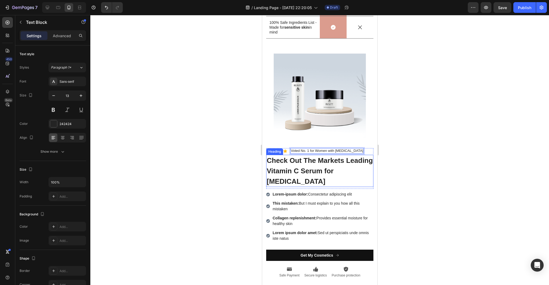
click at [409, 175] on div at bounding box center [319, 150] width 458 height 270
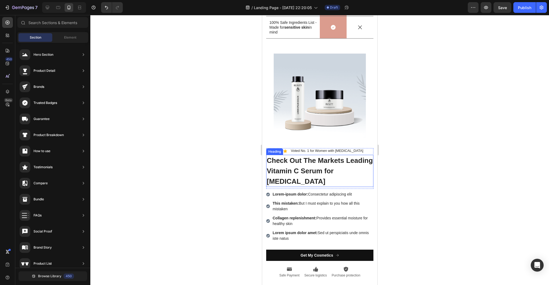
click at [410, 181] on div at bounding box center [319, 150] width 458 height 270
click at [417, 223] on div at bounding box center [319, 150] width 458 height 270
click at [221, 193] on div at bounding box center [319, 150] width 458 height 270
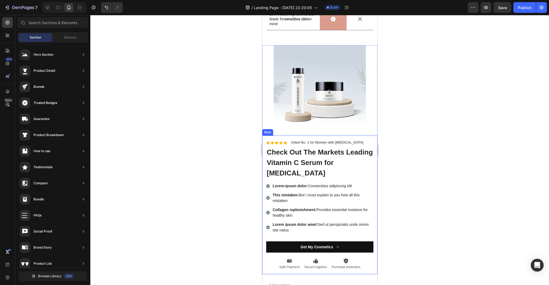
scroll to position [2041, 0]
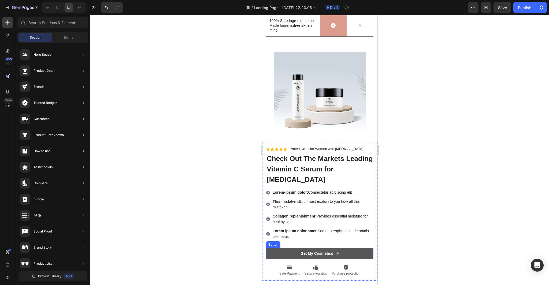
click at [347, 248] on button "Get My Cosmetics" at bounding box center [319, 253] width 107 height 11
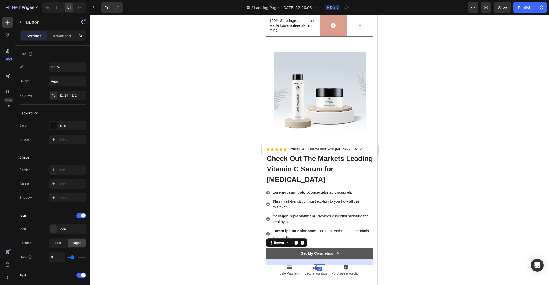
click at [335, 251] on div "Get My Cosmetics" at bounding box center [319, 253] width 38 height 5
click at [332, 251] on div "Get My Cosmetics" at bounding box center [316, 253] width 32 height 5
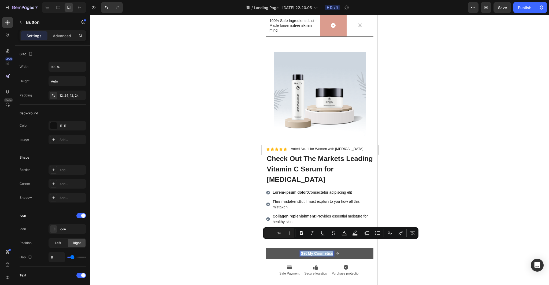
drag, startPoint x: 332, startPoint y: 244, endPoint x: 300, endPoint y: 244, distance: 31.9
click at [300, 251] on p "Get My Cosmetics" at bounding box center [316, 253] width 32 height 5
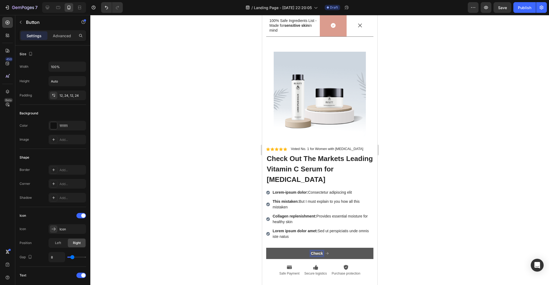
click at [266, 248] on button "Chwck" at bounding box center [319, 253] width 107 height 11
click at [266, 248] on button "Chwck Out" at bounding box center [319, 253] width 107 height 11
click at [266, 248] on button "Chwck Out Offer" at bounding box center [319, 253] width 107 height 11
click at [266, 248] on button "Ave" at bounding box center [319, 253] width 107 height 11
click at [266, 248] on button "Sav" at bounding box center [319, 253] width 107 height 11
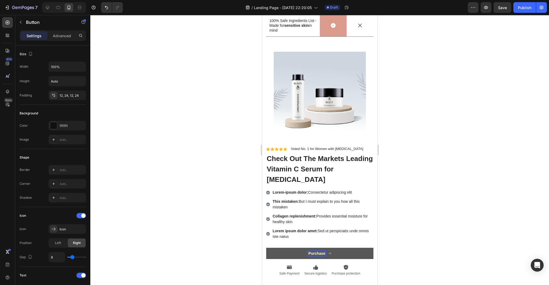
click at [266, 248] on button "Purchase" at bounding box center [319, 253] width 107 height 11
click at [266, 248] on button "Purchase through" at bounding box center [319, 253] width 107 height 11
click at [266, 248] on button "Purchase through DR" at bounding box center [319, 253] width 107 height 11
click at [266, 248] on button "Purchase through [PERSON_NAME]" at bounding box center [319, 253] width 107 height 11
click at [327, 251] on p "Purchase through [PERSON_NAME]" at bounding box center [316, 253] width 65 height 5
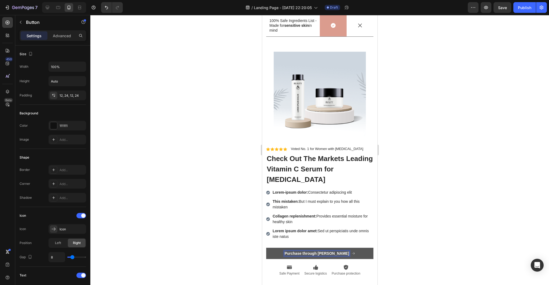
click at [342, 251] on p "Purchase through [PERSON_NAME]" at bounding box center [316, 253] width 65 height 5
click at [266, 248] on button "Purchase through [PERSON_NAME] to" at bounding box center [319, 253] width 107 height 11
click at [266, 248] on button "Purchase through [PERSON_NAME] to claim" at bounding box center [319, 253] width 107 height 11
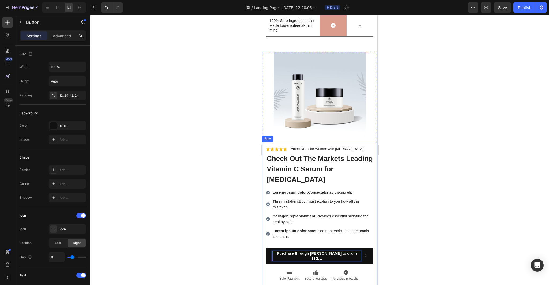
click at [266, 248] on button "Purchase through [PERSON_NAME] to claim FREE" at bounding box center [319, 256] width 107 height 16
click at [424, 245] on div at bounding box center [319, 150] width 458 height 270
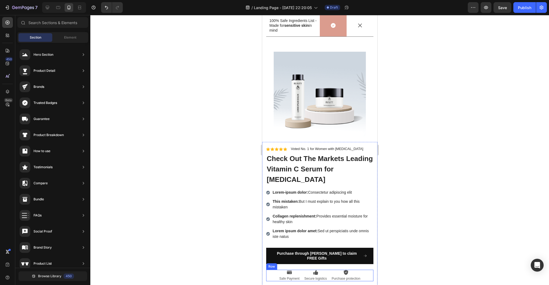
click at [458, 259] on div at bounding box center [319, 150] width 458 height 270
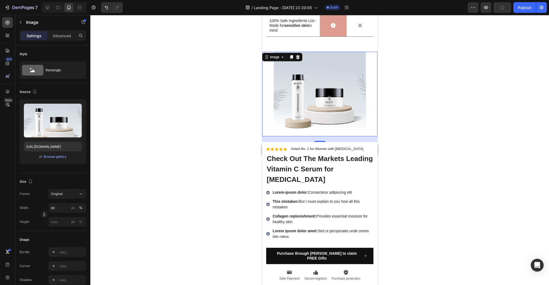
click at [352, 110] on img at bounding box center [319, 94] width 92 height 85
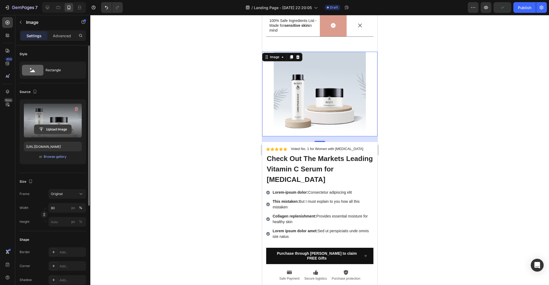
click at [61, 128] on input "file" at bounding box center [52, 129] width 37 height 9
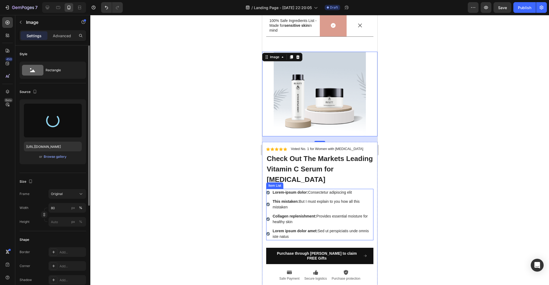
type input "[URL][DOMAIN_NAME]"
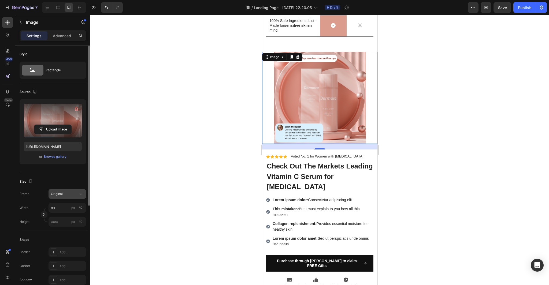
click at [80, 192] on icon at bounding box center [80, 193] width 5 height 5
click at [80, 228] on icon at bounding box center [78, 227] width 5 height 5
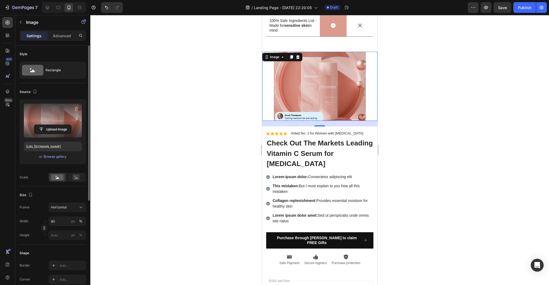
click at [155, 177] on div at bounding box center [319, 150] width 458 height 270
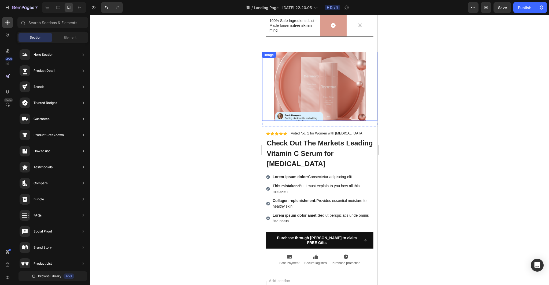
click at [339, 85] on img at bounding box center [319, 86] width 92 height 69
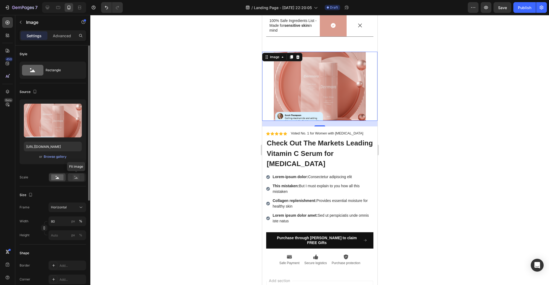
click at [80, 179] on icon at bounding box center [76, 177] width 12 height 6
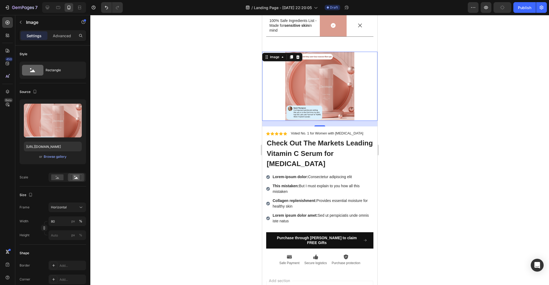
click at [169, 174] on div at bounding box center [319, 150] width 458 height 270
click at [361, 94] on img at bounding box center [319, 86] width 92 height 69
click at [76, 209] on div "Horizontal" at bounding box center [64, 207] width 26 height 5
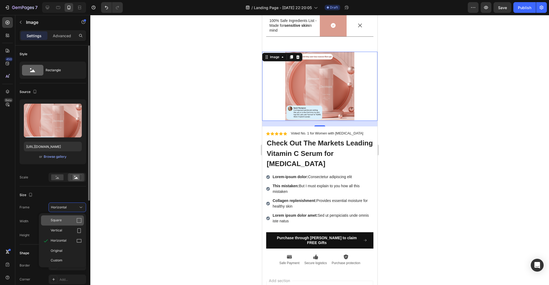
click at [81, 219] on icon at bounding box center [79, 220] width 5 height 5
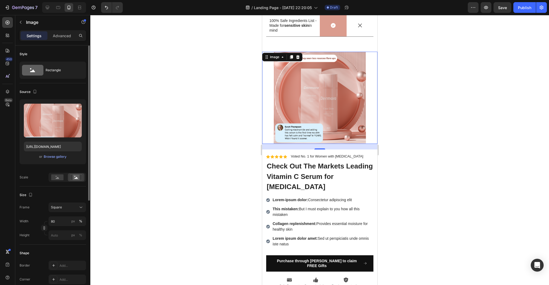
click at [166, 186] on div at bounding box center [319, 150] width 458 height 270
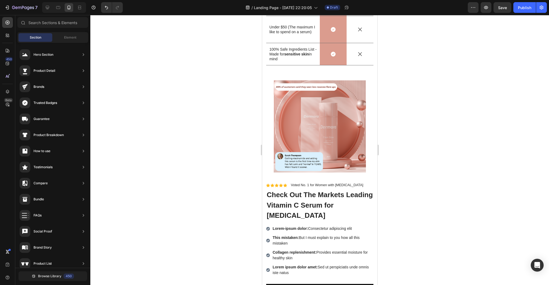
scroll to position [2033, 0]
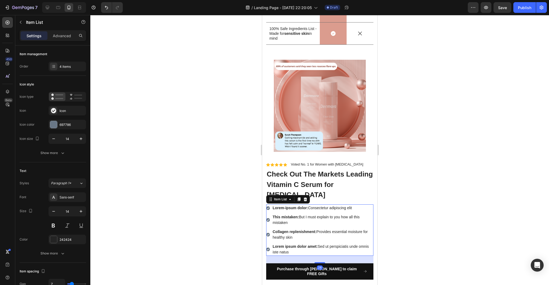
click at [351, 205] on p "Lorem-ipsum dolor: Consectetur adipiscing elit" at bounding box center [322, 208] width 100 height 6
click at [305, 206] on strong "Lorem-ipsum dolor:" at bounding box center [289, 208] width 35 height 4
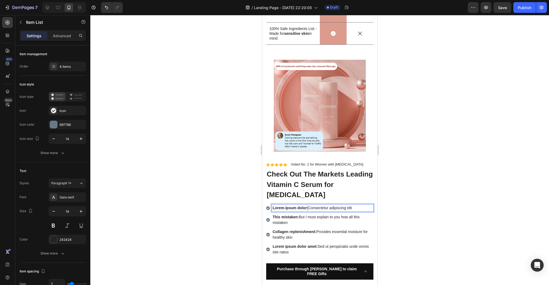
click at [305, 206] on strong "Lorem-ipsum dolor:" at bounding box center [289, 208] width 35 height 4
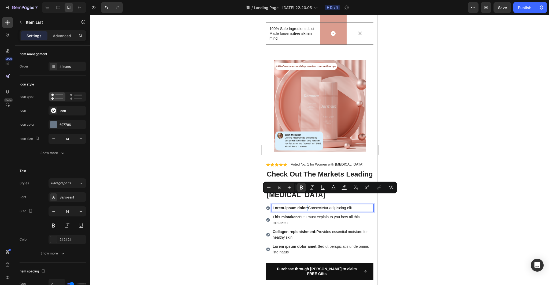
click at [305, 206] on strong "Lorem-ipsum dolor:" at bounding box center [289, 208] width 35 height 4
click at [343, 205] on p "Lorem-ipsum dolor: Consectetur adipiscing elit" at bounding box center [322, 208] width 100 height 6
click at [359, 205] on p "Lorem-ipsum dolor: Consectetur adipiscing elit" at bounding box center [322, 208] width 100 height 6
drag, startPoint x: 306, startPoint y: 199, endPoint x: 272, endPoint y: 199, distance: 33.5
click at [272, 206] on strong "Lorem-ipsum dolor:" at bounding box center [289, 208] width 35 height 4
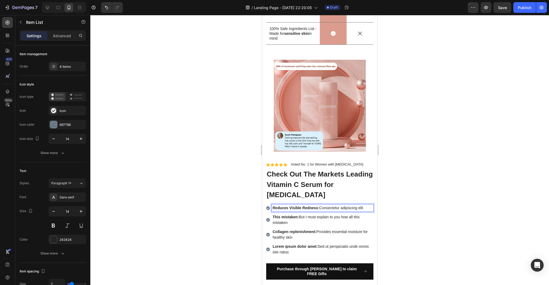
click at [364, 205] on p "Reduces Visible Redness: Consectetur adipiscing elit" at bounding box center [322, 208] width 100 height 6
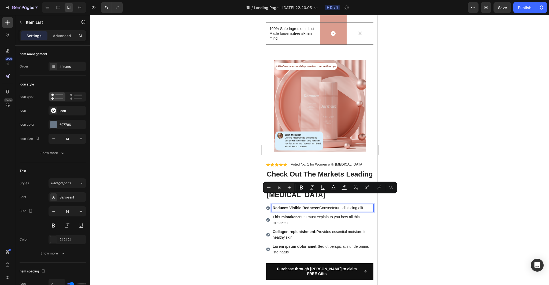
drag, startPoint x: 364, startPoint y: 199, endPoint x: 321, endPoint y: 199, distance: 43.4
click at [321, 205] on p "Reduces Visible Redness: Consectetur adipiscing elit" at bounding box center [322, 208] width 100 height 6
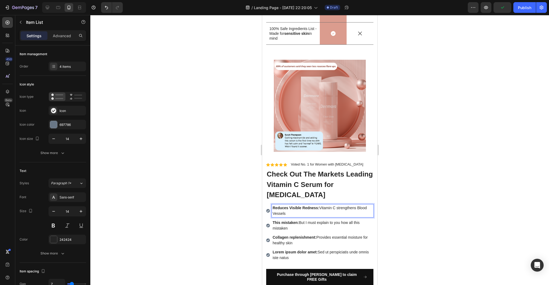
click at [436, 219] on div at bounding box center [319, 150] width 458 height 270
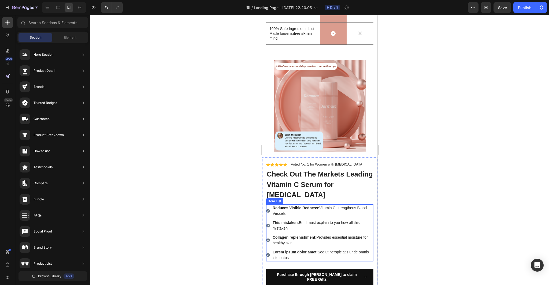
click at [268, 209] on icon at bounding box center [268, 211] width 4 height 4
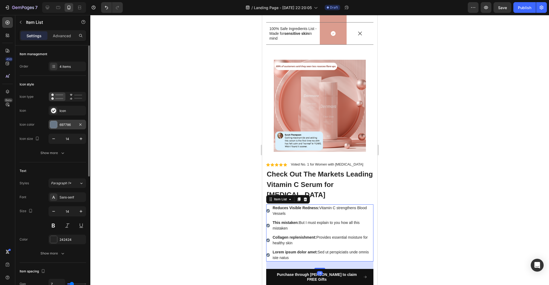
click at [72, 125] on div "697786" at bounding box center [67, 124] width 16 height 5
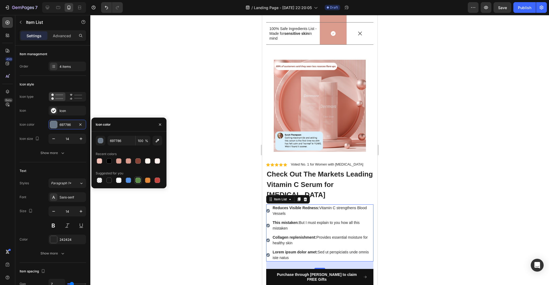
click at [139, 181] on div at bounding box center [137, 180] width 5 height 5
click at [126, 161] on div at bounding box center [128, 160] width 5 height 5
type input "DB9C8E"
click at [214, 160] on div at bounding box center [319, 150] width 458 height 270
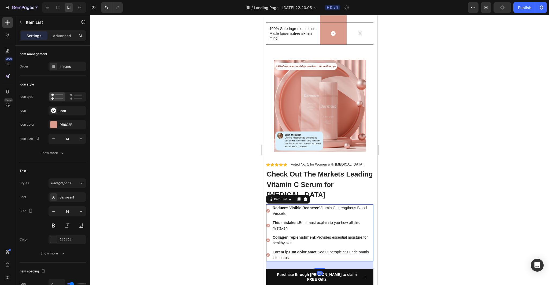
click at [291, 220] on p "This mistaken: But I must explain to you how all this mistaken" at bounding box center [322, 225] width 100 height 11
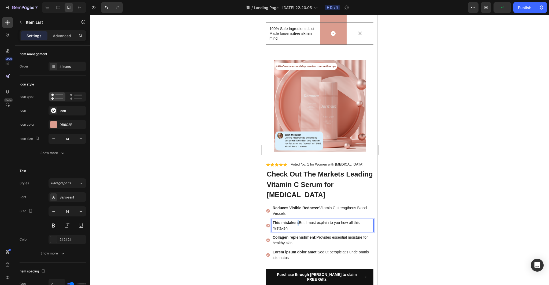
click at [297, 220] on strong "This mistaken:" at bounding box center [285, 222] width 26 height 4
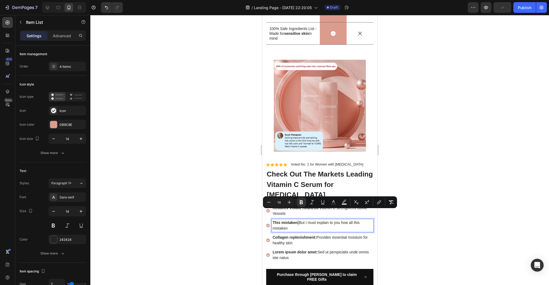
click at [297, 220] on strong "This mistaken:" at bounding box center [285, 222] width 26 height 4
click at [290, 220] on p "This mistaken: But I must explain to you how all this mistaken" at bounding box center [322, 225] width 100 height 11
drag, startPoint x: 297, startPoint y: 212, endPoint x: 272, endPoint y: 212, distance: 25.2
click at [272, 219] on div "This mistaken: But I must explain to you how all this mistaken" at bounding box center [322, 225] width 102 height 13
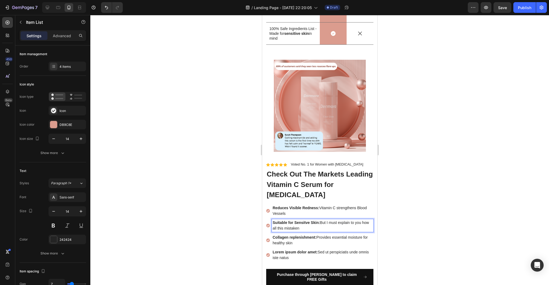
click at [299, 220] on p "Suitable for Sensitve Skin: But I must explain to you how all this mistaken" at bounding box center [322, 225] width 100 height 11
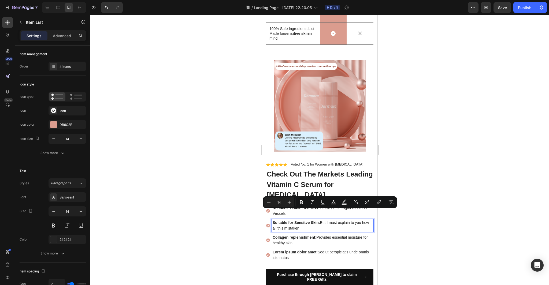
drag, startPoint x: 299, startPoint y: 220, endPoint x: 321, endPoint y: 215, distance: 22.9
click at [321, 220] on p "Suitable for Sensitve Skin: But I must explain to you how all this mistaken" at bounding box center [322, 225] width 100 height 11
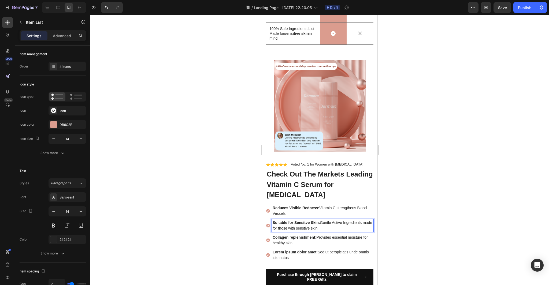
click at [317, 220] on strong "Suitable for Sensitve Skin:" at bounding box center [295, 222] width 47 height 4
drag, startPoint x: 317, startPoint y: 213, endPoint x: 280, endPoint y: 212, distance: 37.0
click at [280, 220] on strong "Suitable for Sensitve Skin:" at bounding box center [295, 222] width 47 height 4
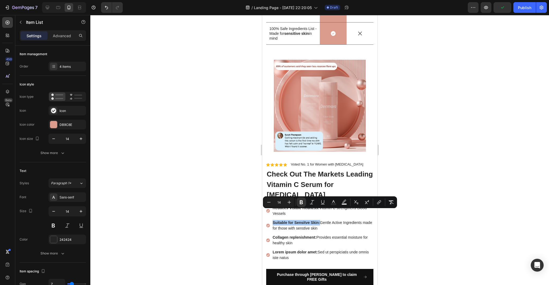
click at [433, 231] on div at bounding box center [319, 150] width 458 height 270
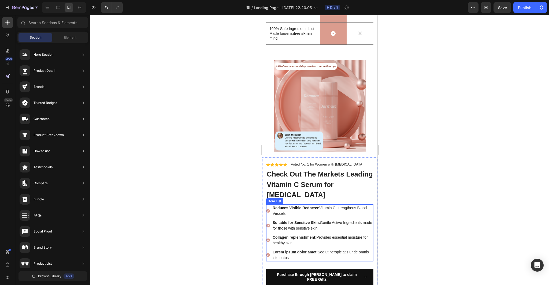
click at [297, 235] on p "Collagen replenishment: Provides essential moisture for healthy skin" at bounding box center [322, 240] width 100 height 11
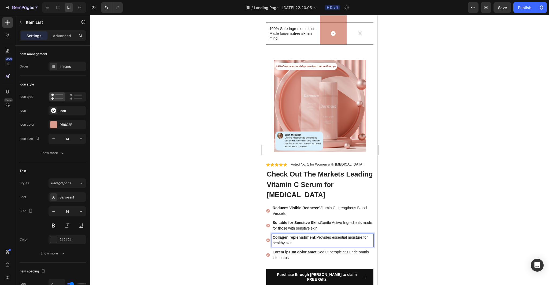
click at [295, 235] on p "Collagen replenishment: Provides essential moisture for healthy skin" at bounding box center [322, 240] width 100 height 11
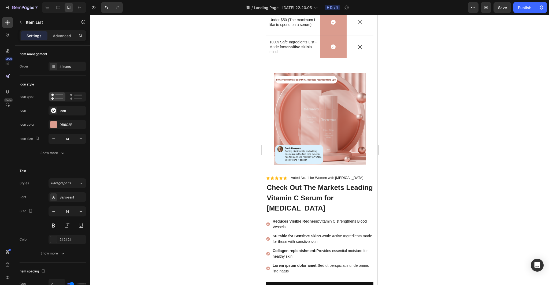
scroll to position [2071, 0]
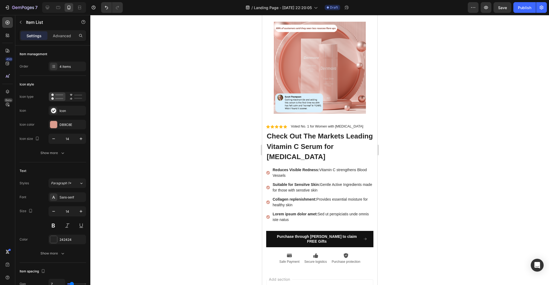
click at [296, 197] on p "Collagen replenishment: Provides essential moisture for healthy skin" at bounding box center [322, 202] width 100 height 11
click at [294, 197] on p "Collagen replenishment: Provides essential moisture for healthy skin" at bounding box center [322, 202] width 100 height 11
drag, startPoint x: 315, startPoint y: 190, endPoint x: 272, endPoint y: 191, distance: 42.1
click at [272, 197] on strong "Collagen replenishment:" at bounding box center [294, 199] width 44 height 4
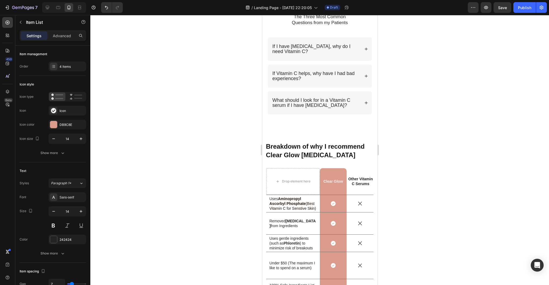
scroll to position [1776, 0]
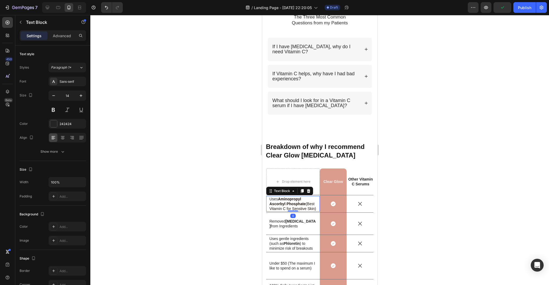
click at [304, 204] on strong "Aminopropyl Ascorbyl Phosphate" at bounding box center [287, 201] width 36 height 9
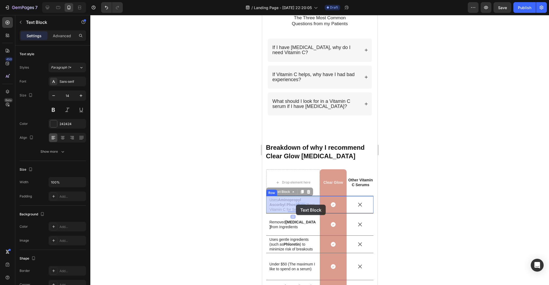
drag, startPoint x: 305, startPoint y: 204, endPoint x: 295, endPoint y: 205, distance: 9.4
click at [305, 205] on strong "Aminopropyl Ascorbyl Phosphate" at bounding box center [287, 202] width 36 height 9
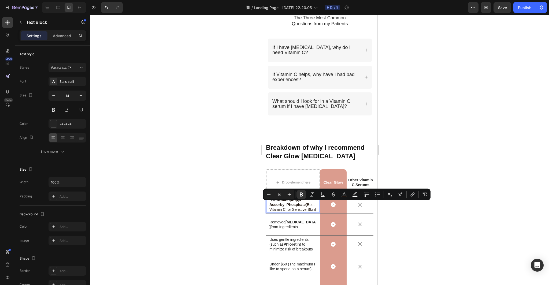
click at [305, 205] on strong "Aminopropyl Ascorbyl Phosphate" at bounding box center [287, 202] width 36 height 9
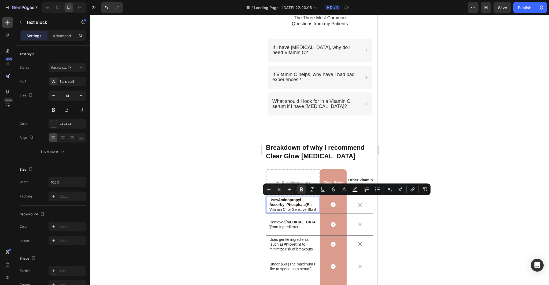
drag, startPoint x: 305, startPoint y: 205, endPoint x: 279, endPoint y: 201, distance: 25.9
click at [279, 201] on strong "Aminopropyl Ascorbyl Phosphate" at bounding box center [287, 202] width 36 height 9
copy strong "Aminopropyl Ascorbyl Phosphate"
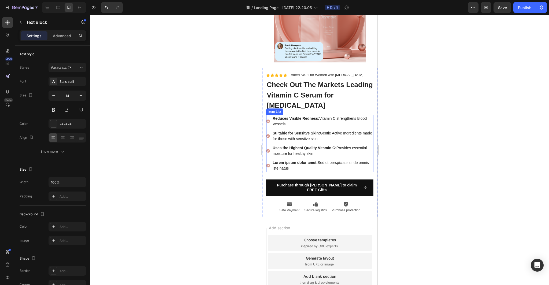
scroll to position [2118, 0]
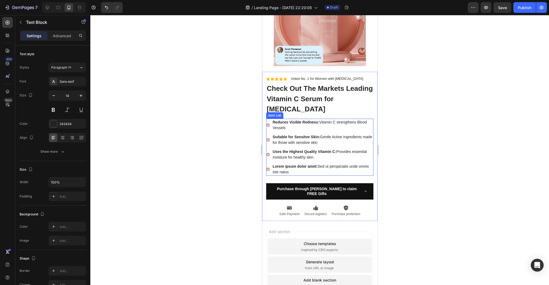
click at [316, 149] on p "Uses the Highest Quality Vitamin C: Provides essential moisture for healthy skin" at bounding box center [322, 154] width 100 height 11
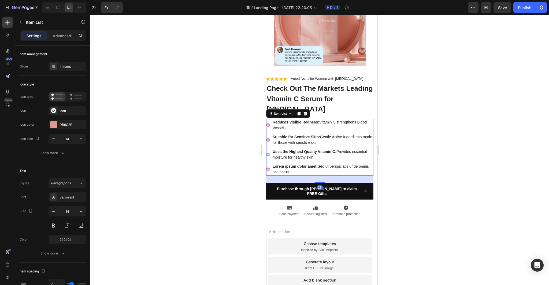
click at [312, 150] on div "Uses the Highest Quality Vitamin C: Provides essential moisture for healthy skin" at bounding box center [322, 154] width 102 height 13
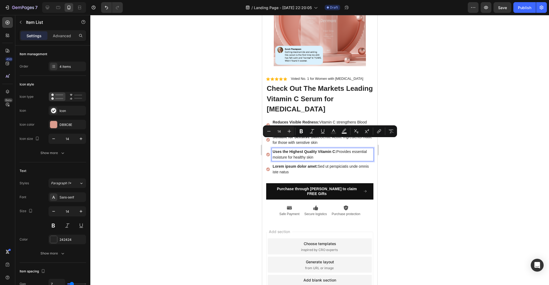
drag, startPoint x: 313, startPoint y: 147, endPoint x: 337, endPoint y: 143, distance: 24.0
click at [337, 149] on p "Uses the Highest Quality Vitamin C: Provides essential moisture for healthy skin" at bounding box center [322, 154] width 100 height 11
drag, startPoint x: 318, startPoint y: 147, endPoint x: 336, endPoint y: 143, distance: 19.2
click at [336, 149] on p "Uses the Highest Quality Vitamin C: Aminopropyl Ascorbyl Phosphate" at bounding box center [322, 154] width 100 height 11
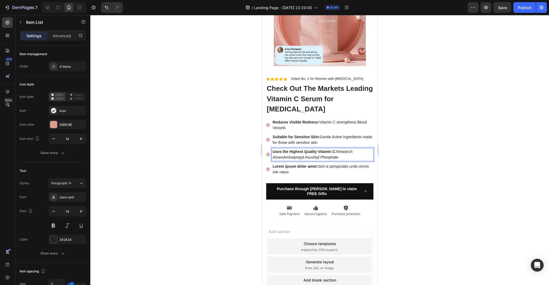
click at [336, 149] on p "Uses the Highest Quality Vitamin C: Research shows Aminopropyl Ascorbyl Phospha…" at bounding box center [322, 154] width 100 height 11
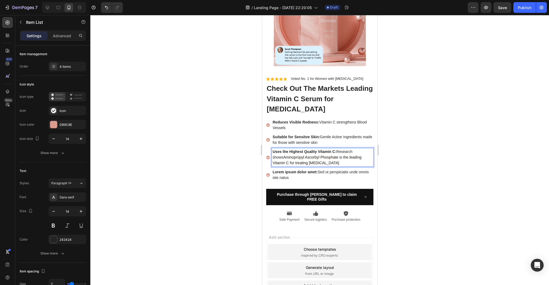
click at [453, 185] on div at bounding box center [319, 150] width 458 height 270
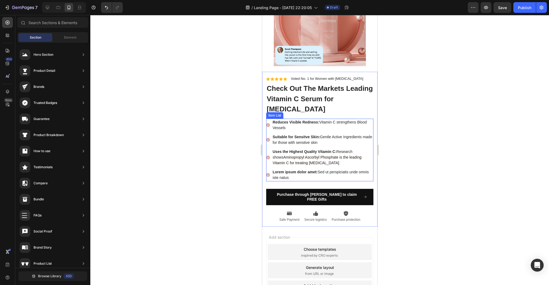
click at [368, 149] on p "Uses the Highest Quality Vitamin C: Research shows Aminopropyl Ascorbyl Phospha…" at bounding box center [322, 157] width 100 height 17
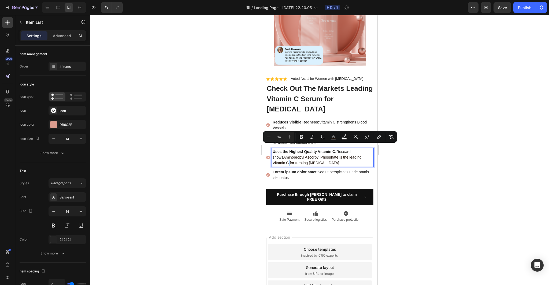
click at [368, 149] on p "Uses the Highest Quality Vitamin C: Research shows Aminopropyl Ascorbyl Phospha…" at bounding box center [322, 157] width 100 height 17
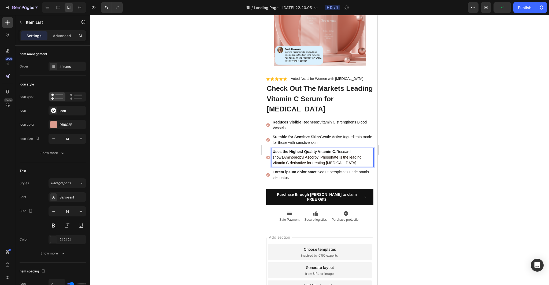
click at [472, 163] on div at bounding box center [319, 150] width 458 height 270
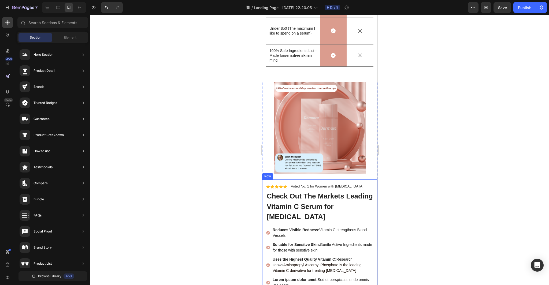
scroll to position [2074, 0]
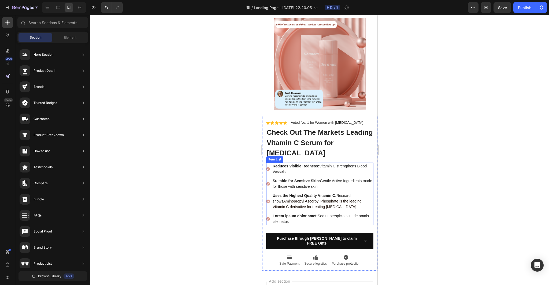
click at [369, 163] on p "Reduces Visible Redness: Vitamin C strengthens Blood Vessels" at bounding box center [322, 168] width 100 height 11
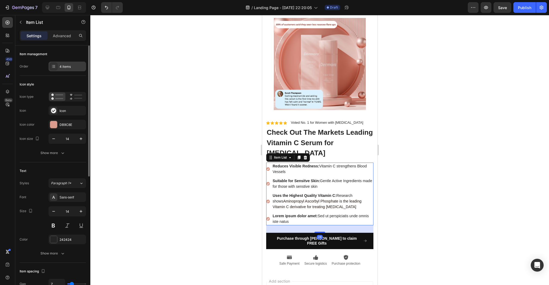
click at [73, 68] on div "4 items" at bounding box center [71, 66] width 25 height 5
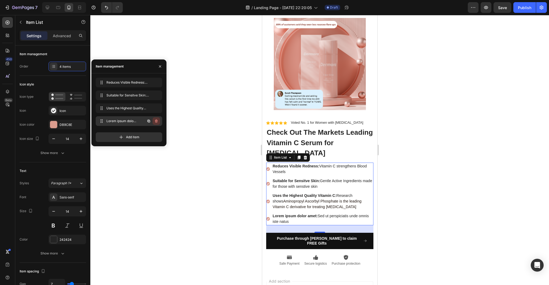
click at [156, 121] on icon "button" at bounding box center [156, 121] width 0 height 1
click at [156, 121] on div "Delete" at bounding box center [153, 121] width 10 height 5
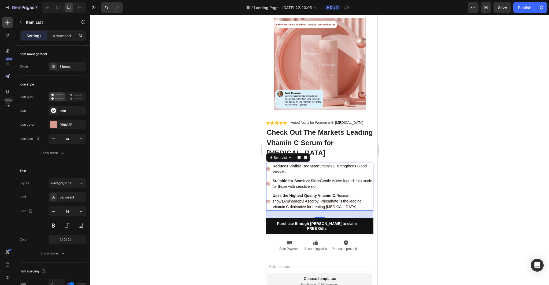
click at [218, 150] on div at bounding box center [319, 150] width 458 height 270
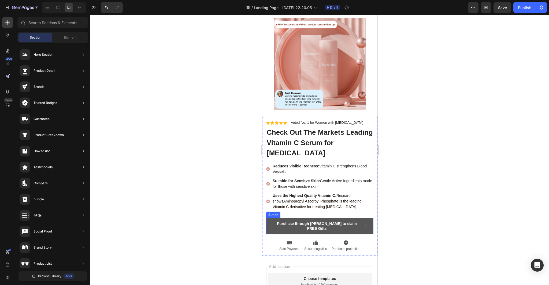
click at [370, 218] on button "Purchase through [PERSON_NAME] to claim FREE Gifts" at bounding box center [319, 226] width 107 height 16
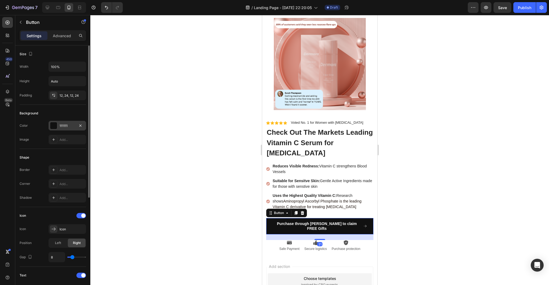
click at [66, 127] on div "111111" at bounding box center [67, 126] width 16 height 5
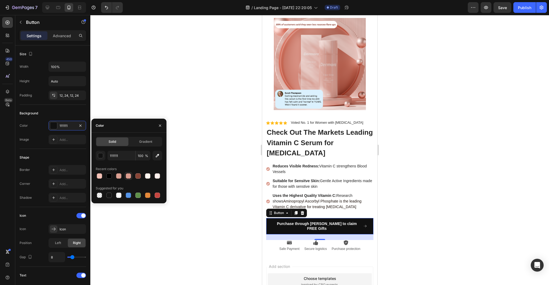
click at [126, 176] on div at bounding box center [128, 175] width 5 height 5
type input "DB9C8E"
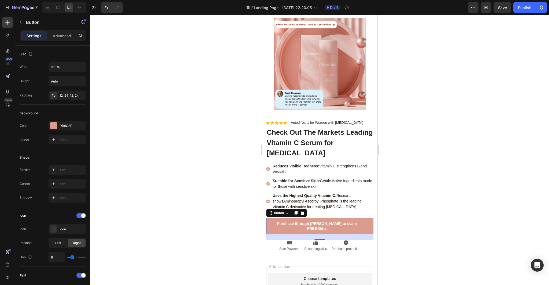
click at [166, 104] on div at bounding box center [319, 150] width 458 height 270
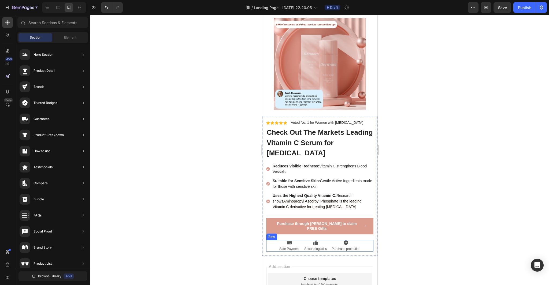
click at [272, 240] on div "Icon Safe Payment Text Block Icon Secure logistics Text Block Icon Purchase pro…" at bounding box center [319, 246] width 107 height 12
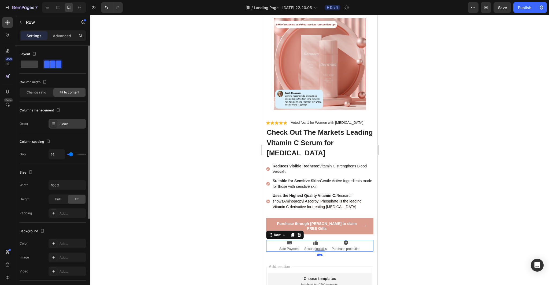
click at [63, 124] on div "3 cols" at bounding box center [71, 124] width 25 height 5
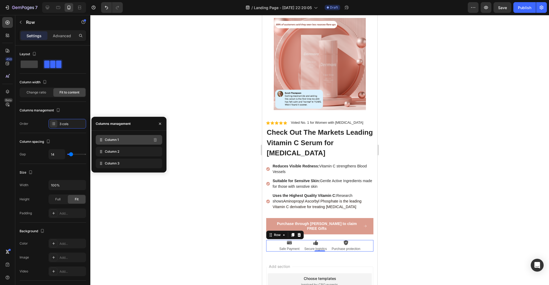
click at [119, 142] on div "Column 1" at bounding box center [129, 140] width 66 height 10
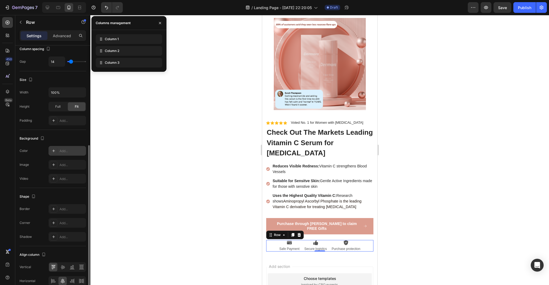
scroll to position [119, 0]
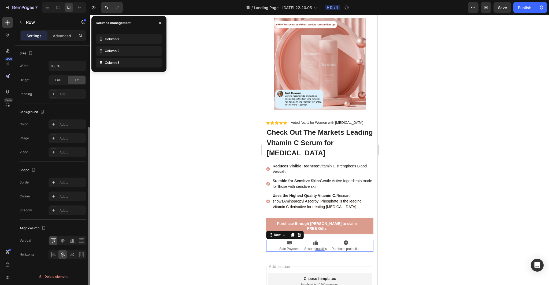
click at [124, 229] on div at bounding box center [319, 150] width 458 height 270
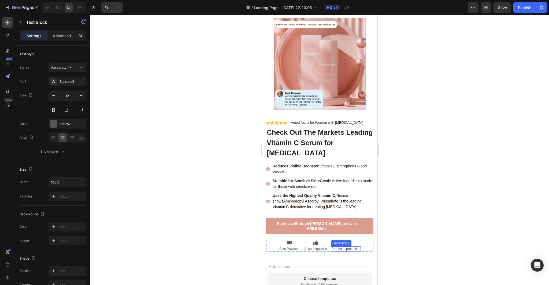
click at [359, 247] on p "Purchase protection" at bounding box center [345, 249] width 29 height 4
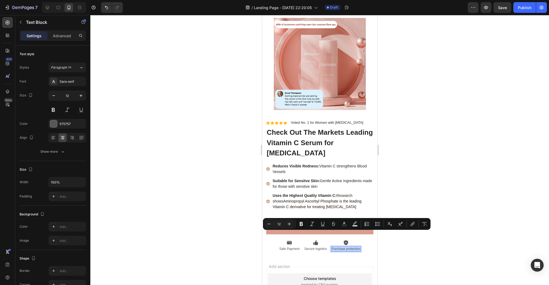
drag, startPoint x: 359, startPoint y: 234, endPoint x: 331, endPoint y: 235, distance: 27.9
click at [331, 247] on p "Purchase protection" at bounding box center [345, 249] width 29 height 4
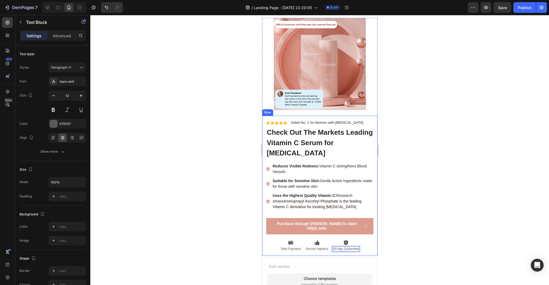
click at [422, 249] on div at bounding box center [319, 150] width 458 height 270
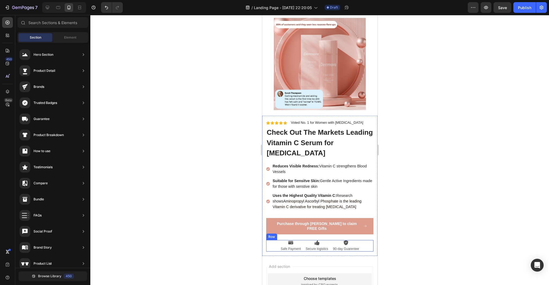
click at [365, 240] on div "Icon Safe Payment Text Block Icon Secure logistics Text Block Icon 90-day Guare…" at bounding box center [319, 246] width 107 height 12
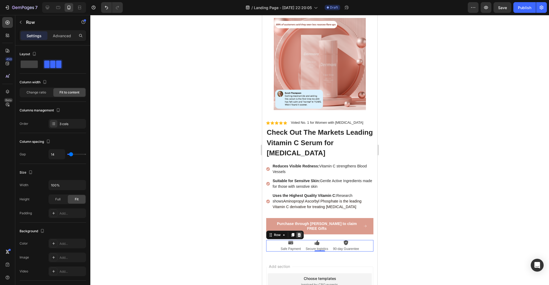
click at [300, 233] on icon at bounding box center [299, 235] width 4 height 4
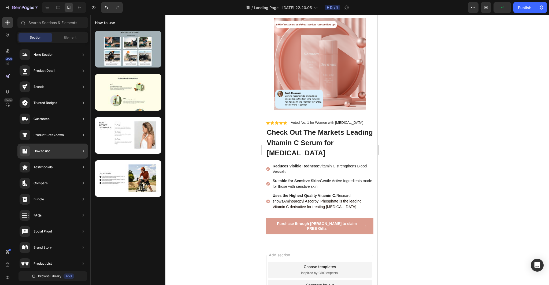
scroll to position [0, 0]
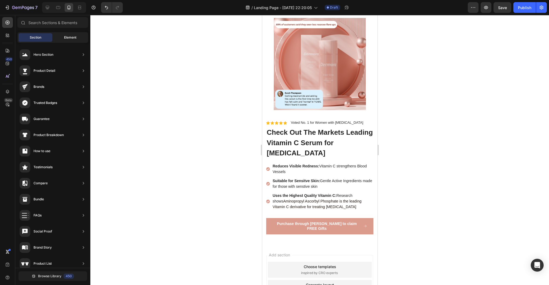
click at [70, 36] on span "Element" at bounding box center [70, 37] width 12 height 5
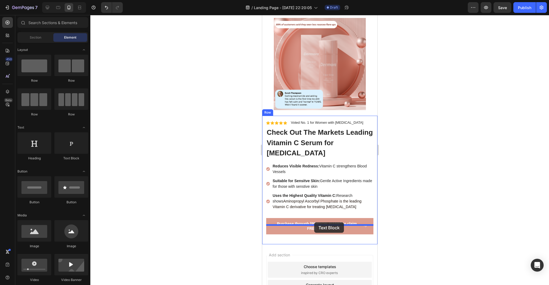
drag, startPoint x: 332, startPoint y: 162, endPoint x: 313, endPoint y: 222, distance: 62.7
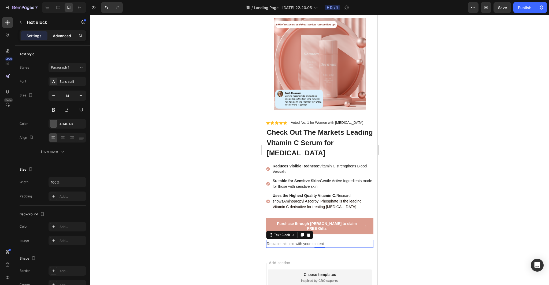
click at [60, 38] on p "Advanced" at bounding box center [62, 36] width 18 height 6
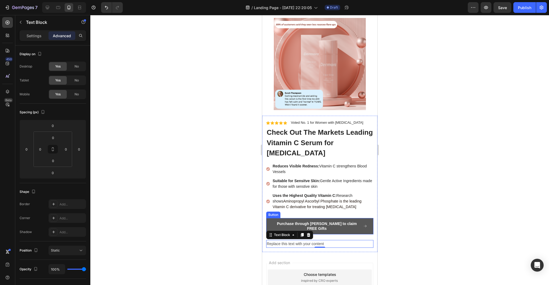
click at [370, 218] on button "Purchase through [PERSON_NAME] to claim FREE Gifts" at bounding box center [319, 226] width 107 height 16
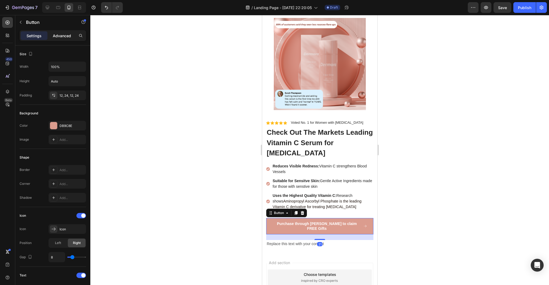
click at [64, 38] on p "Advanced" at bounding box center [62, 36] width 18 height 6
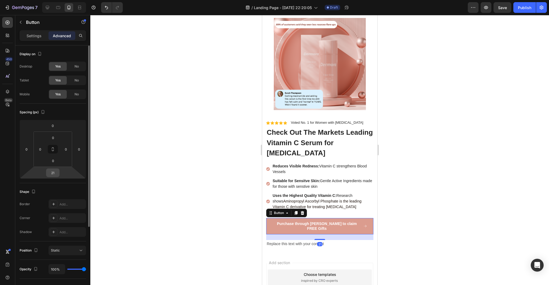
click at [58, 175] on div "21" at bounding box center [52, 173] width 13 height 9
click at [55, 173] on input "21" at bounding box center [52, 173] width 11 height 8
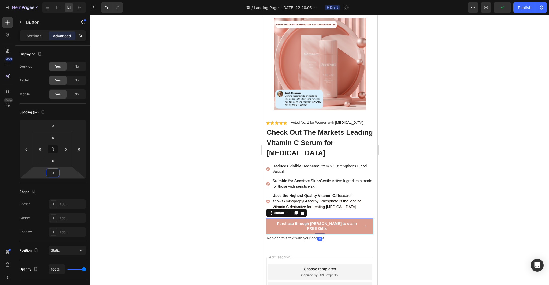
type input "0"
click at [149, 210] on div at bounding box center [319, 150] width 458 height 270
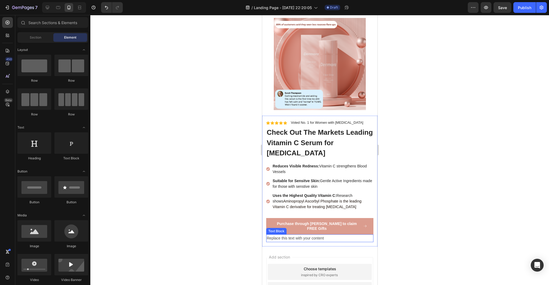
click at [324, 234] on div "Replace this text with your content" at bounding box center [319, 238] width 107 height 8
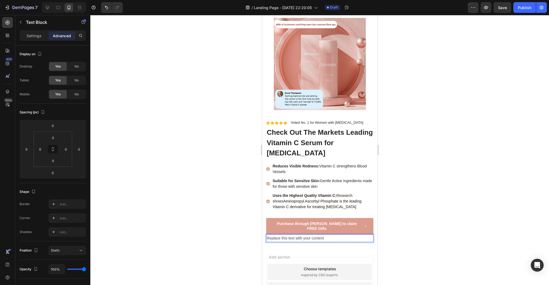
click at [324, 234] on div "Replace this text with your content" at bounding box center [319, 238] width 107 height 8
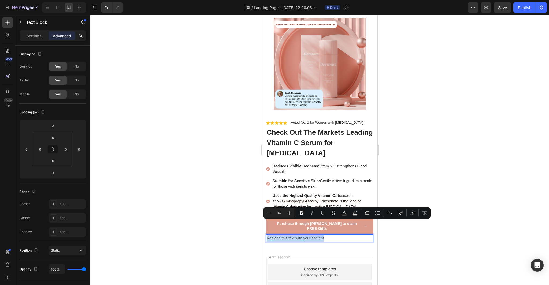
drag, startPoint x: 324, startPoint y: 223, endPoint x: 320, endPoint y: 223, distance: 4.3
click at [320, 235] on p "Replace this text with your content" at bounding box center [319, 238] width 106 height 7
click at [29, 36] on p "Settings" at bounding box center [34, 36] width 15 height 6
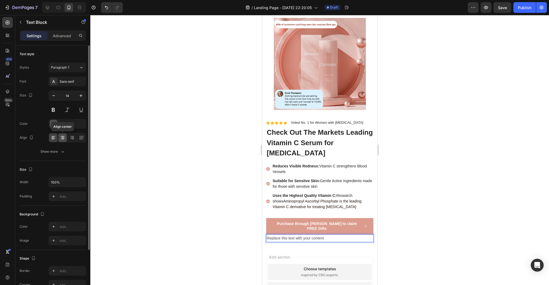
click at [63, 137] on icon at bounding box center [62, 137] width 3 height 1
click at [351, 235] on p "Replace this text with your content" at bounding box center [319, 238] width 106 height 7
drag, startPoint x: 350, startPoint y: 223, endPoint x: 292, endPoint y: 224, distance: 57.9
click at [292, 235] on p "Replace this text with your content" at bounding box center [319, 238] width 106 height 7
click at [346, 235] on p "Less than 1% of people claim" at bounding box center [319, 238] width 106 height 7
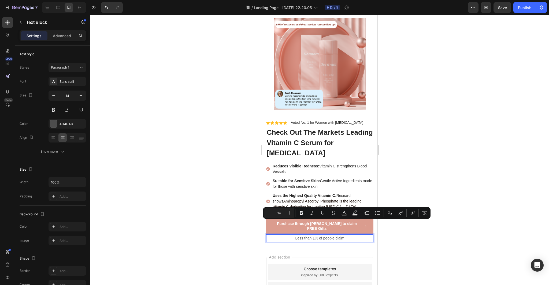
drag, startPoint x: 345, startPoint y: 223, endPoint x: 294, endPoint y: 223, distance: 50.4
click at [294, 235] on p "Less than 1% of people claim" at bounding box center [319, 238] width 106 height 7
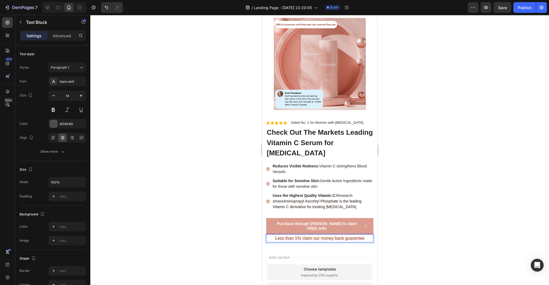
click at [396, 236] on div at bounding box center [319, 150] width 458 height 270
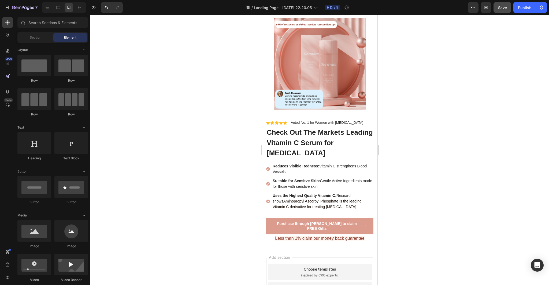
click at [502, 9] on span "Save" at bounding box center [502, 7] width 9 height 5
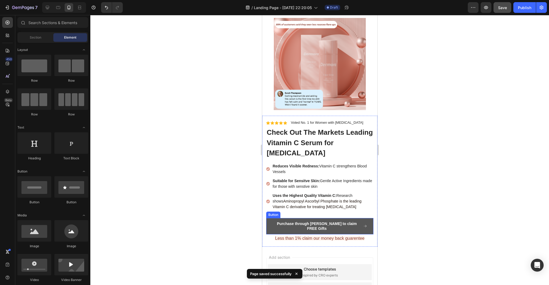
click at [371, 218] on button "Purchase through [PERSON_NAME] to claim FREE Gifts" at bounding box center [319, 226] width 107 height 16
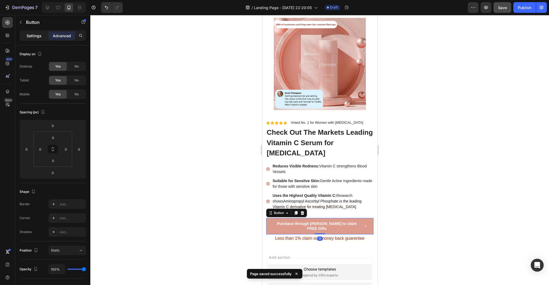
click at [33, 39] on div "Settings" at bounding box center [34, 35] width 27 height 9
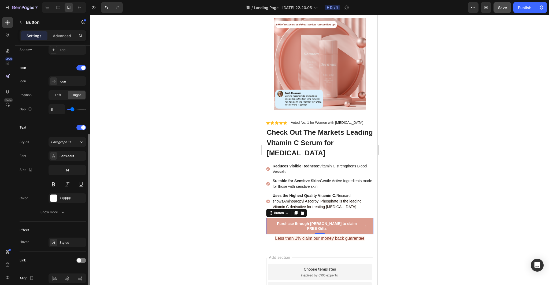
scroll to position [172, 0]
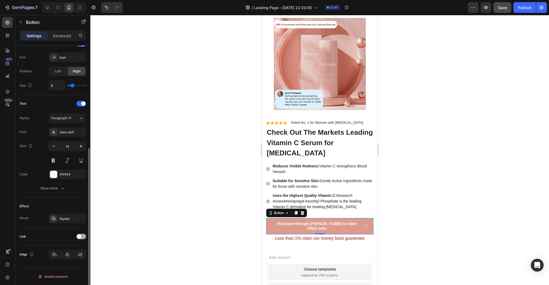
click at [83, 237] on div at bounding box center [81, 236] width 10 height 5
click at [79, 252] on icon at bounding box center [80, 249] width 5 height 5
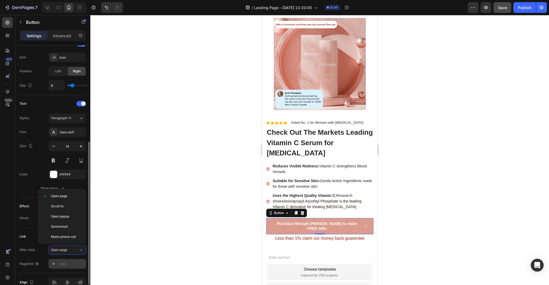
click at [73, 264] on div "Add..." at bounding box center [71, 264] width 25 height 5
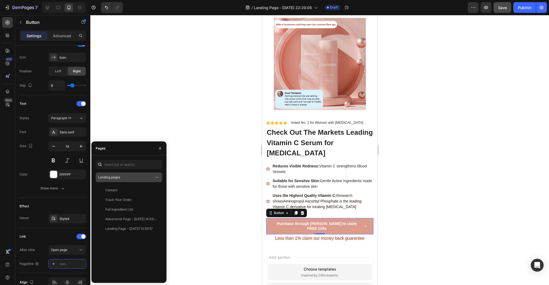
click at [130, 181] on button "Landing pages" at bounding box center [129, 178] width 66 height 10
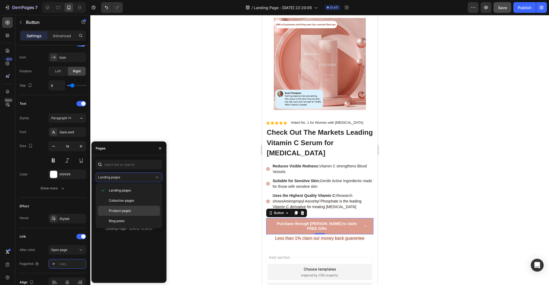
click at [131, 209] on p "Product pages" at bounding box center [133, 210] width 49 height 5
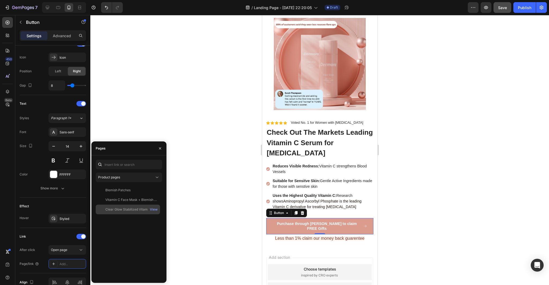
click at [135, 210] on div "Clear Glow Stabilized Vitamin C Serum" at bounding box center [130, 209] width 51 height 5
click at [197, 184] on div at bounding box center [319, 150] width 458 height 270
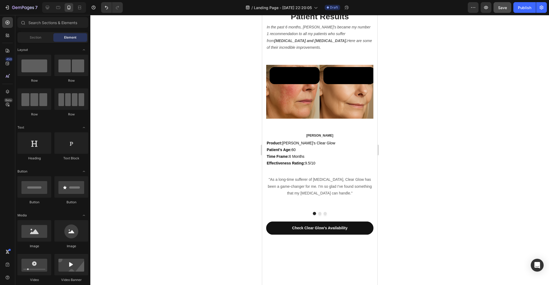
scroll to position [1395, 0]
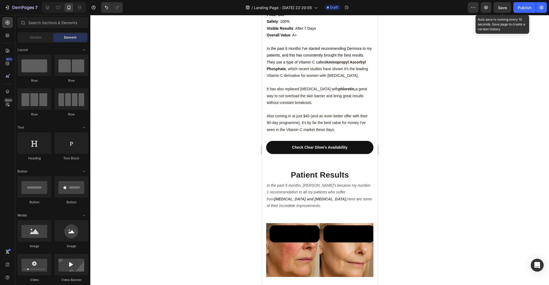
click at [503, 8] on span "Save" at bounding box center [502, 7] width 9 height 5
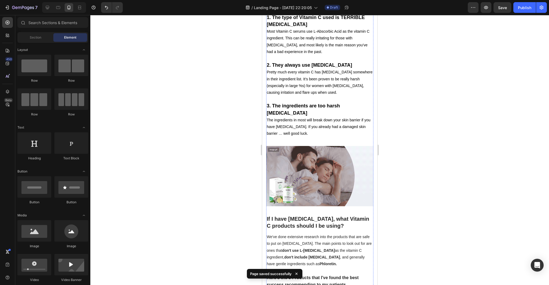
scroll to position [616, 0]
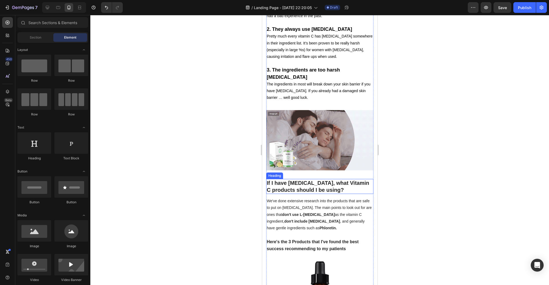
click at [341, 179] on h2 "If I have [MEDICAL_DATA], what Vitamin C products should I be using?" at bounding box center [319, 186] width 107 height 15
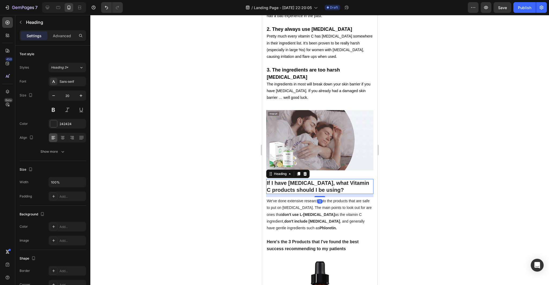
click at [339, 179] on h2 "If I have [MEDICAL_DATA], what Vitamin C products should I be using?" at bounding box center [319, 186] width 107 height 15
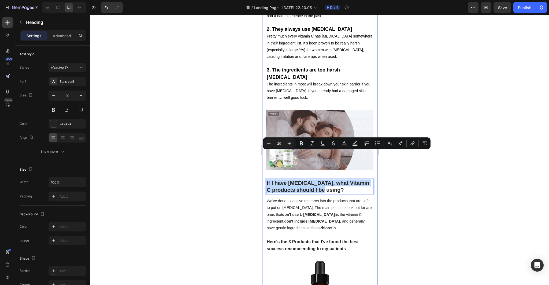
drag, startPoint x: 339, startPoint y: 162, endPoint x: 262, endPoint y: 158, distance: 77.3
click at [262, 158] on div "[MEDICAL_DATA] Explains how Vitamin C can help your [MEDICAL_DATA] - AND reveal…" at bounding box center [319, 183] width 115 height 1515
copy p "If I have [MEDICAL_DATA], what Vitamin C products should I be using?"
click at [341, 114] on img at bounding box center [319, 140] width 107 height 60
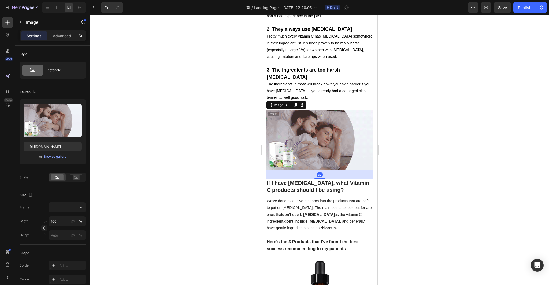
click at [325, 114] on img at bounding box center [319, 140] width 107 height 60
click at [283, 103] on div "Image" at bounding box center [278, 105] width 12 height 5
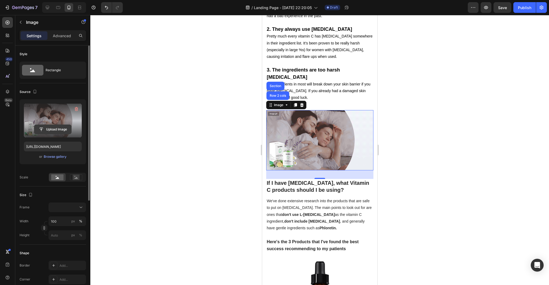
click at [51, 130] on input "file" at bounding box center [52, 129] width 37 height 9
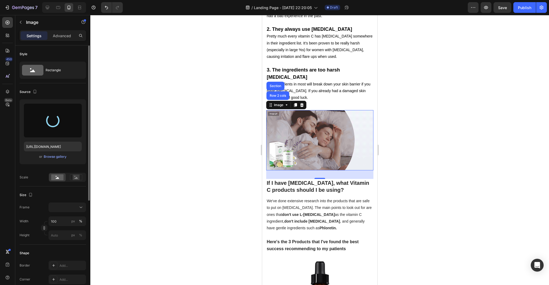
type input "[URL][DOMAIN_NAME]"
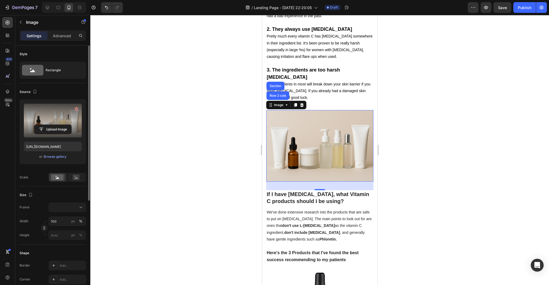
click at [503, 200] on div at bounding box center [319, 150] width 458 height 270
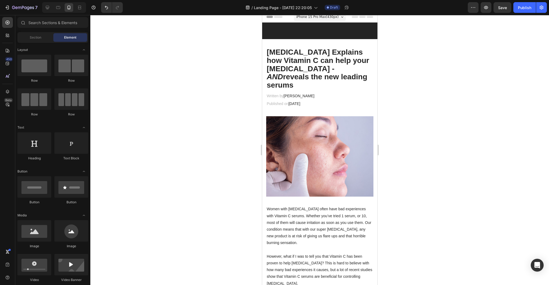
scroll to position [0, 0]
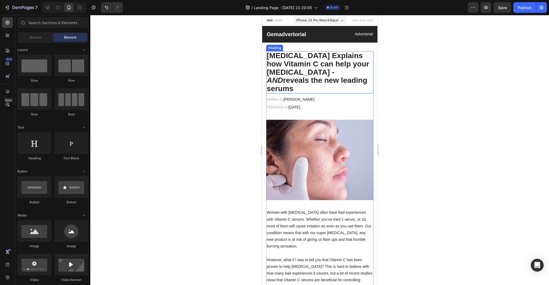
click at [357, 77] on h2 "[MEDICAL_DATA] Explains how Vitamin C can help your [MEDICAL_DATA] - AND reveal…" at bounding box center [319, 72] width 107 height 42
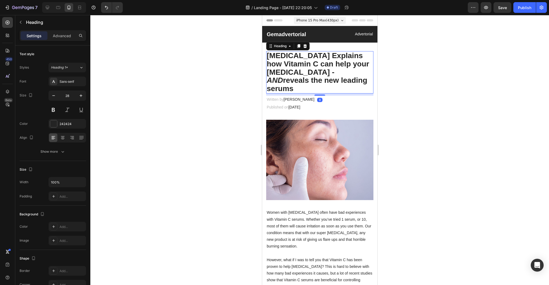
click at [342, 81] on h2 "[MEDICAL_DATA] Explains how Vitamin C can help your [MEDICAL_DATA] - AND reveal…" at bounding box center [319, 72] width 107 height 42
click at [416, 78] on div at bounding box center [319, 150] width 458 height 270
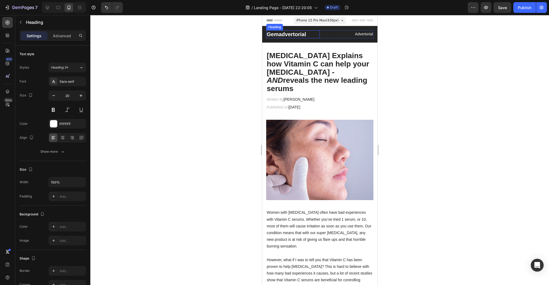
click at [308, 33] on p "Gemadvertorial" at bounding box center [292, 34] width 53 height 7
click at [306, 33] on p "Gemadvertorial" at bounding box center [292, 34] width 53 height 7
drag, startPoint x: 306, startPoint y: 33, endPoint x: 268, endPoint y: 34, distance: 38.1
click at [268, 34] on p "Gemadvertorial" at bounding box center [292, 34] width 53 height 7
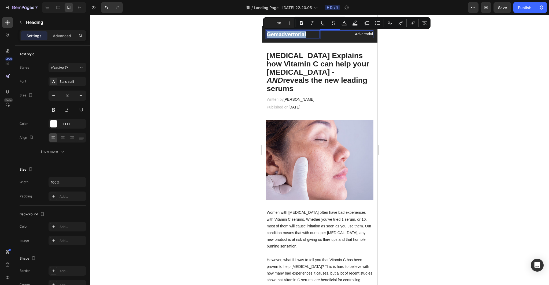
click at [369, 34] on p "Advertorial" at bounding box center [346, 34] width 53 height 7
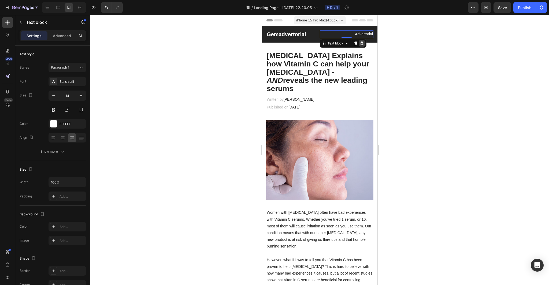
click at [363, 44] on icon at bounding box center [361, 43] width 4 height 4
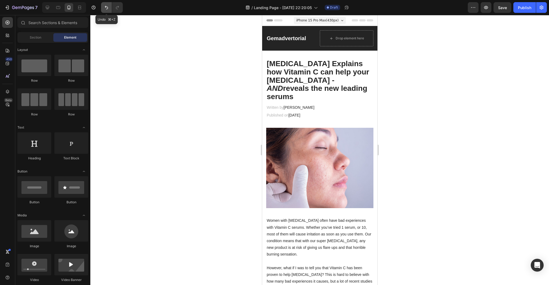
click at [104, 6] on icon "Undo/Redo" at bounding box center [106, 7] width 5 height 5
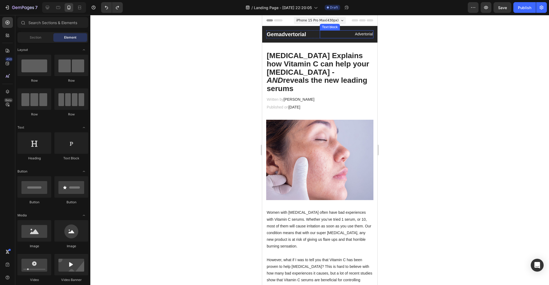
click at [372, 35] on p "Advertorial" at bounding box center [346, 34] width 53 height 7
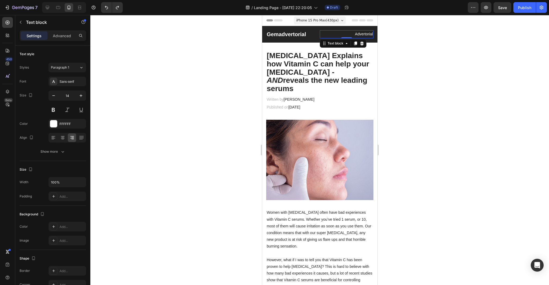
click at [372, 35] on p "Advertorial" at bounding box center [346, 34] width 53 height 7
